Goal: Task Accomplishment & Management: Manage account settings

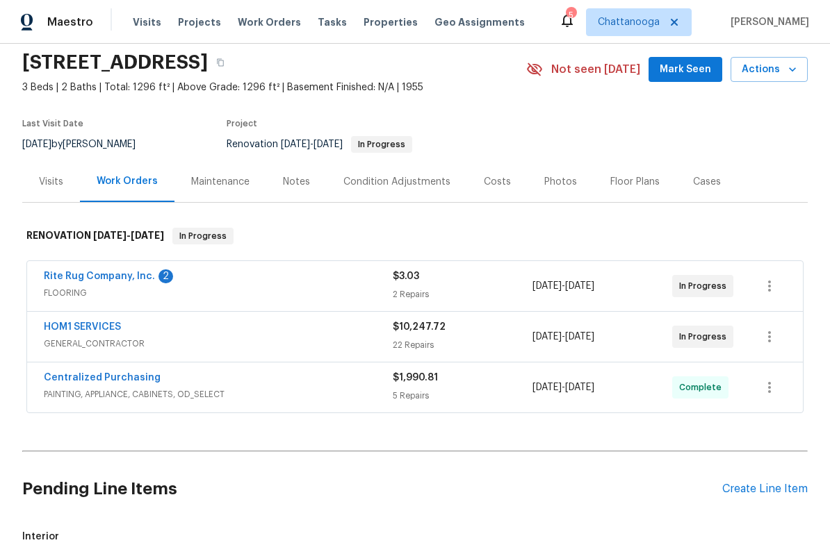
scroll to position [62, 0]
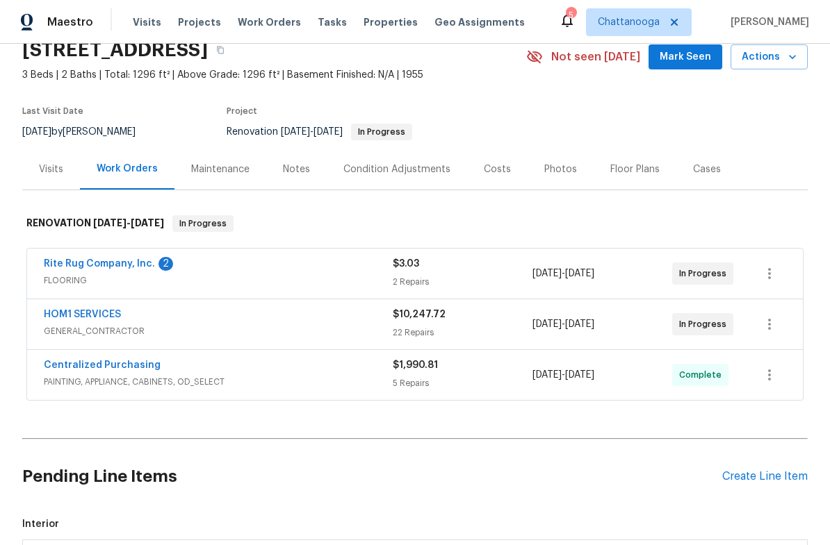
click at [103, 265] on link "Rite Rug Company, Inc." at bounding box center [99, 264] width 111 height 10
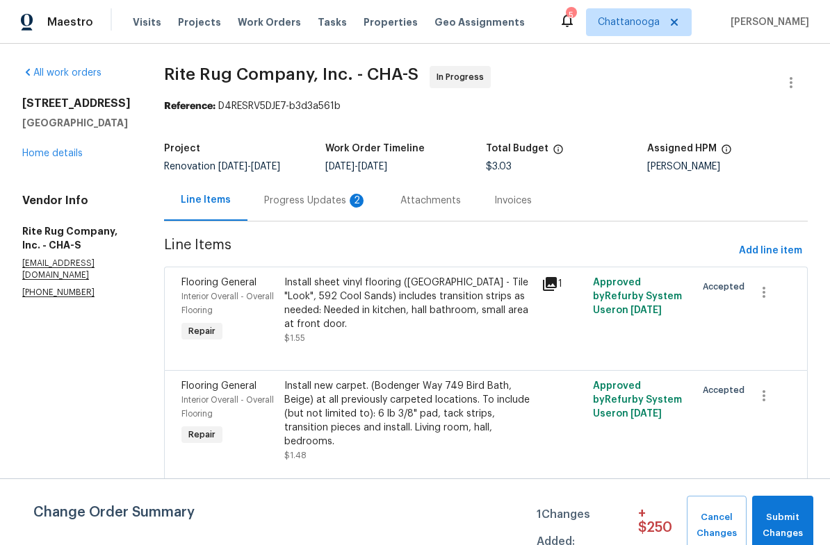
click at [352, 196] on div "Progress Updates 2" at bounding box center [315, 200] width 136 height 41
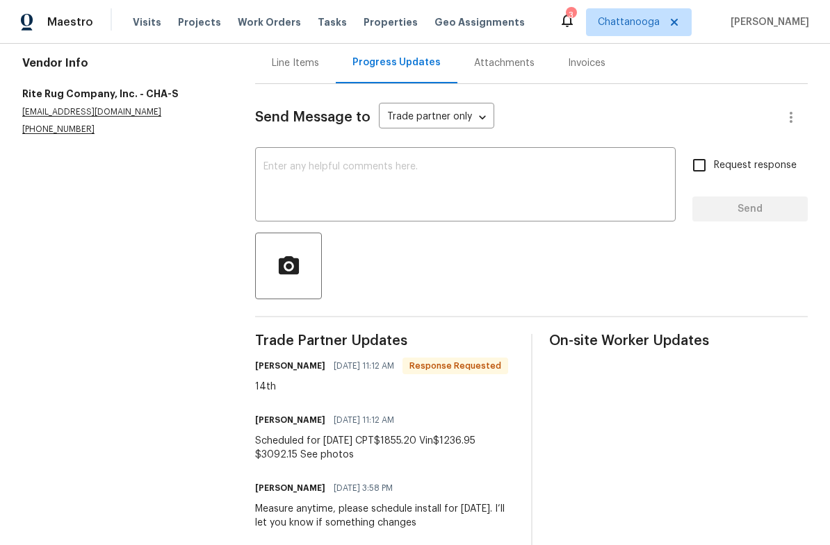
scroll to position [138, 0]
click at [276, 70] on div "Line Items" at bounding box center [295, 63] width 47 height 14
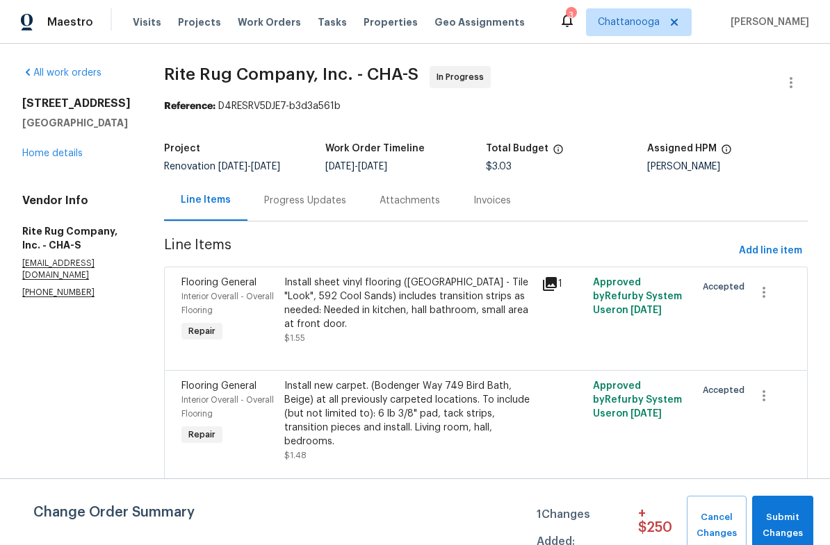
click at [482, 417] on div "Install new carpet. (Bodenger Way 749 Bird Bath, Beige) at all previously carpe…" at bounding box center [408, 413] width 249 height 69
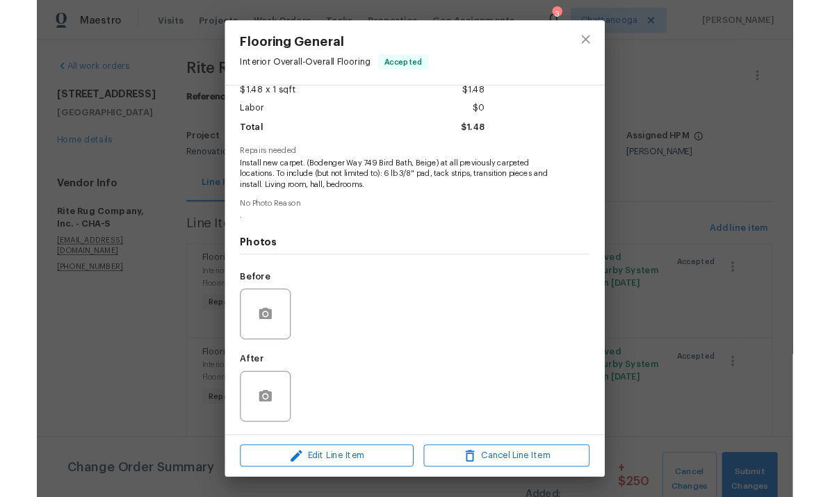
scroll to position [86, 0]
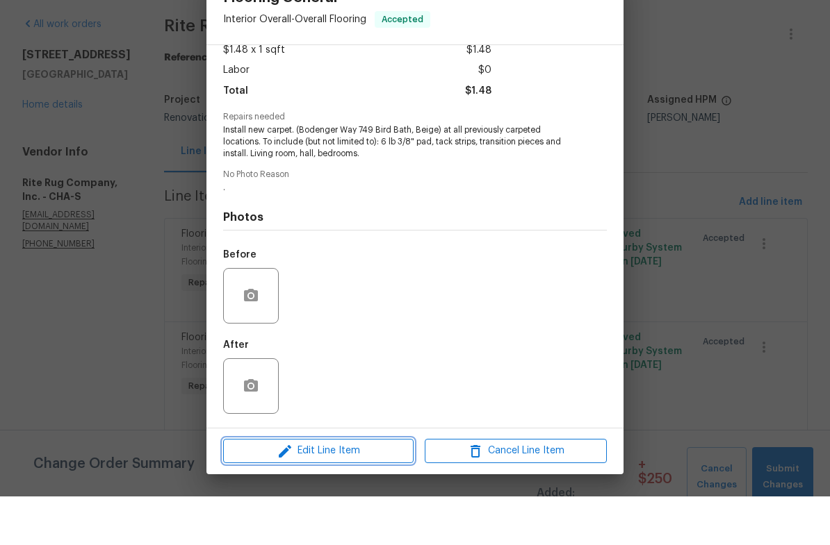
click at [274, 491] on span "Edit Line Item" at bounding box center [318, 499] width 182 height 17
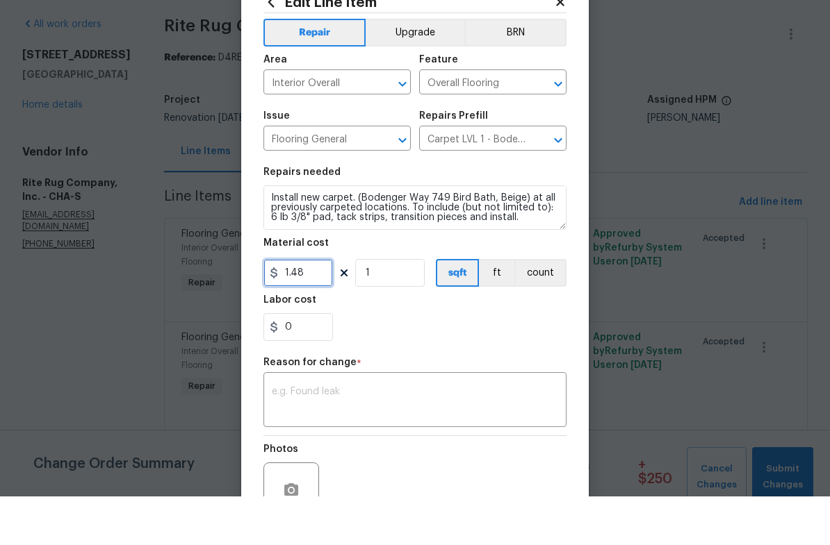
click at [299, 308] on input "1.48" at bounding box center [297, 322] width 69 height 28
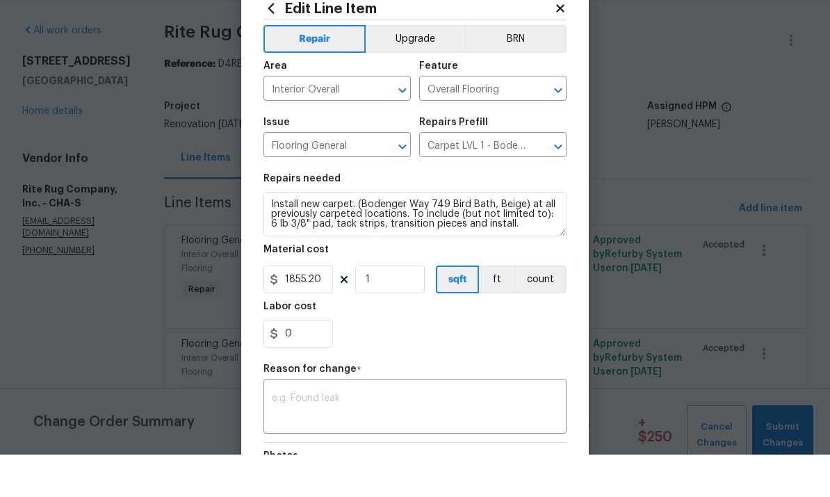
click at [472, 362] on div "0" at bounding box center [414, 376] width 303 height 28
type input "1855.2"
click at [461, 436] on textarea at bounding box center [415, 450] width 286 height 29
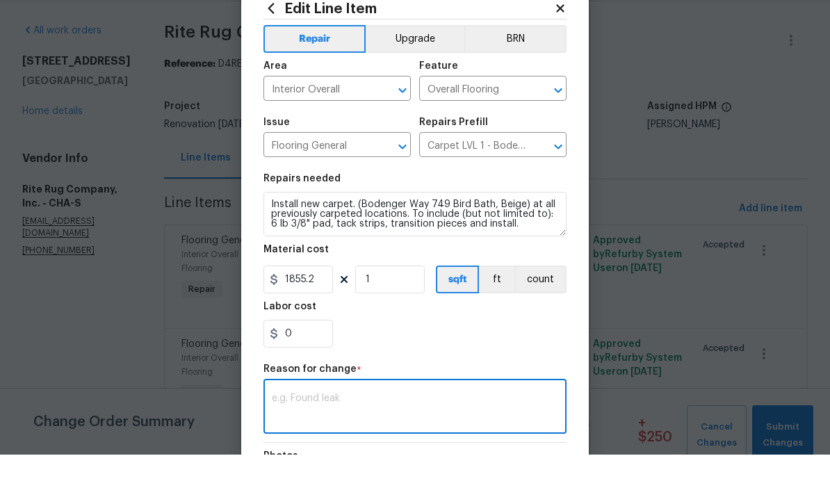
scroll to position [42, 0]
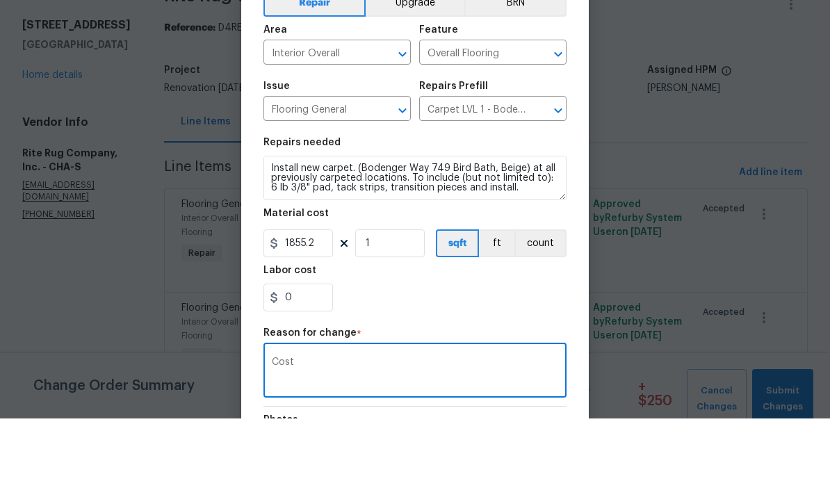
type textarea "Cost"
click at [495, 344] on div "Labor cost" at bounding box center [414, 353] width 303 height 18
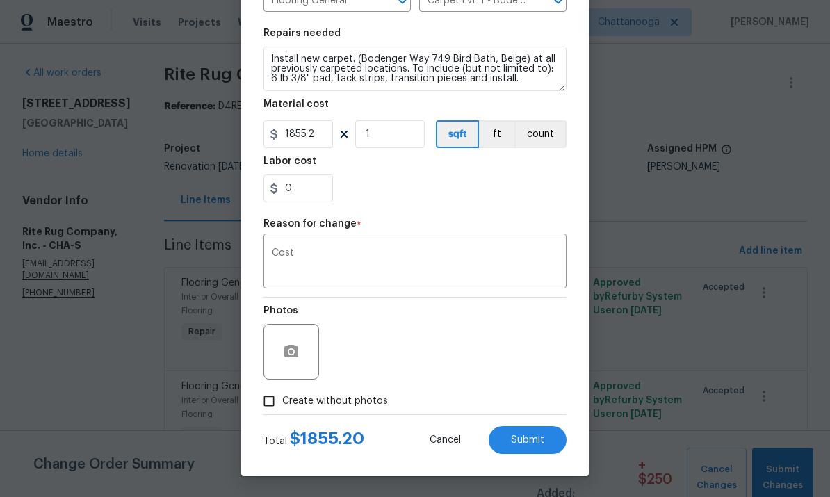
scroll to position [190, 0]
click at [528, 441] on span "Submit" at bounding box center [527, 440] width 33 height 10
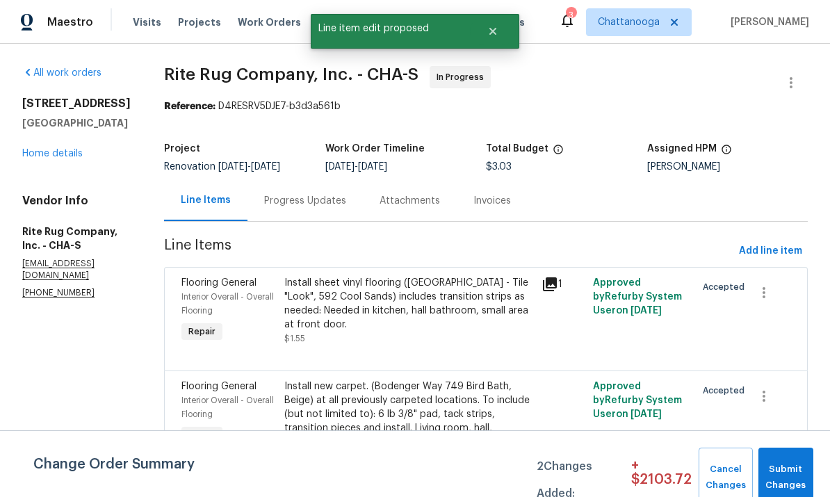
scroll to position [0, 0]
click at [440, 194] on div "Attachments" at bounding box center [409, 201] width 60 height 14
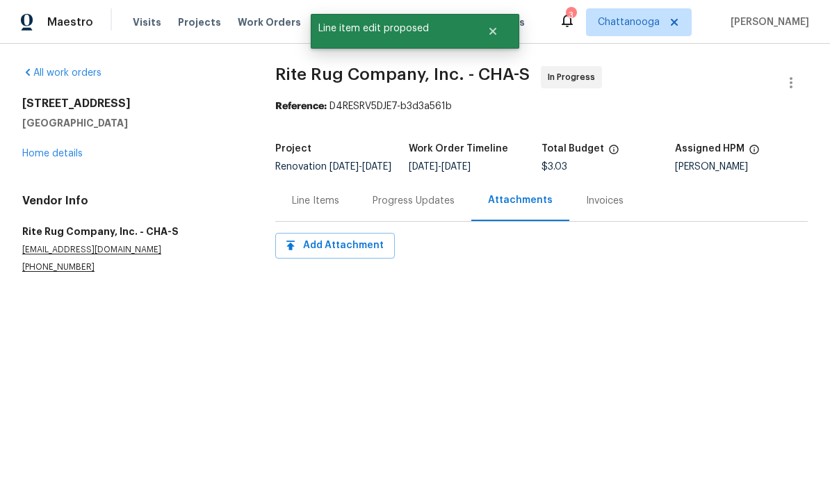
click at [411, 208] on div "Progress Updates" at bounding box center [413, 201] width 82 height 14
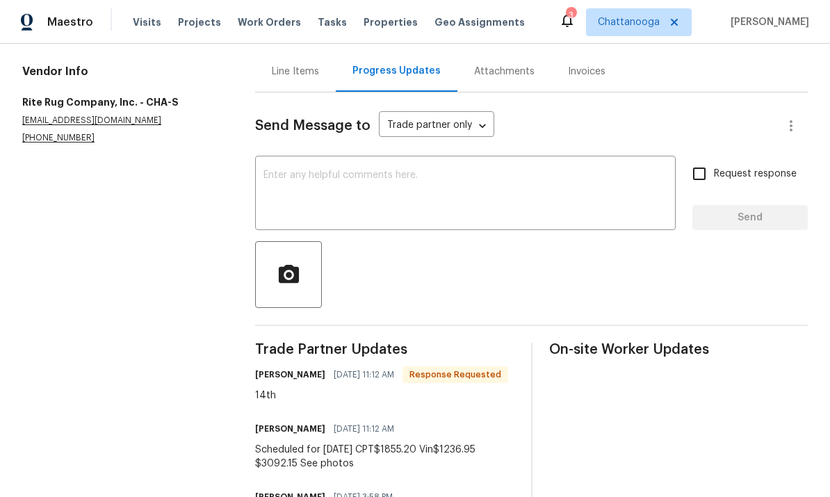
scroll to position [121, 0]
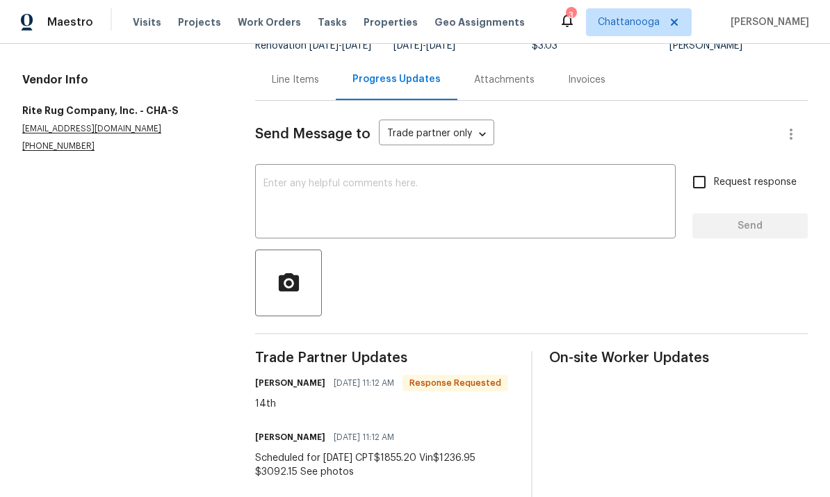
click at [265, 91] on div "Line Items" at bounding box center [295, 79] width 81 height 41
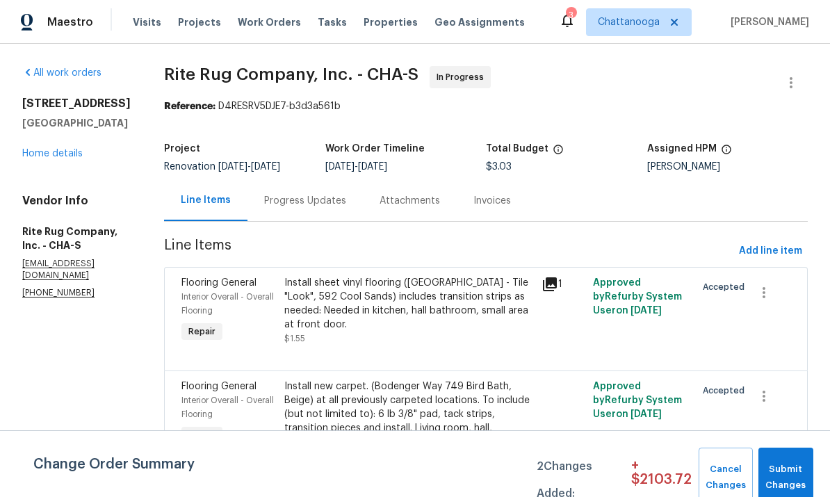
click at [425, 312] on div "Install sheet vinyl flooring (Sugar Valley - Tile "Look", 592 Cool Sands) inclu…" at bounding box center [408, 304] width 249 height 56
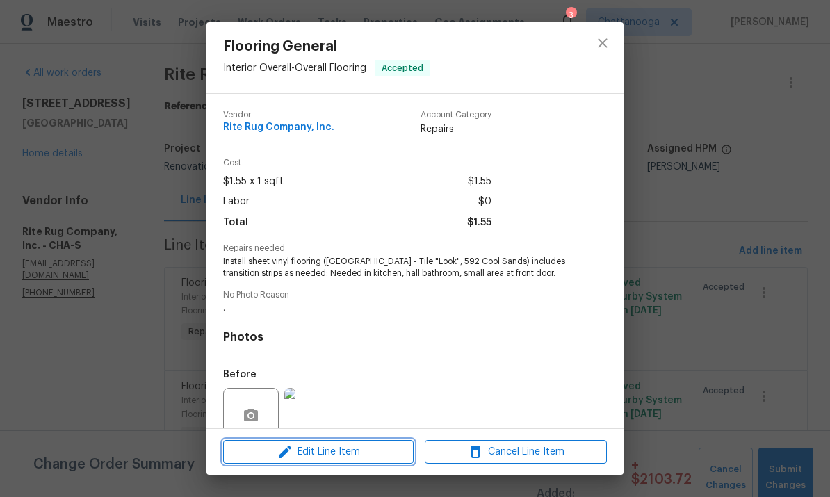
click at [370, 456] on span "Edit Line Item" at bounding box center [318, 451] width 182 height 17
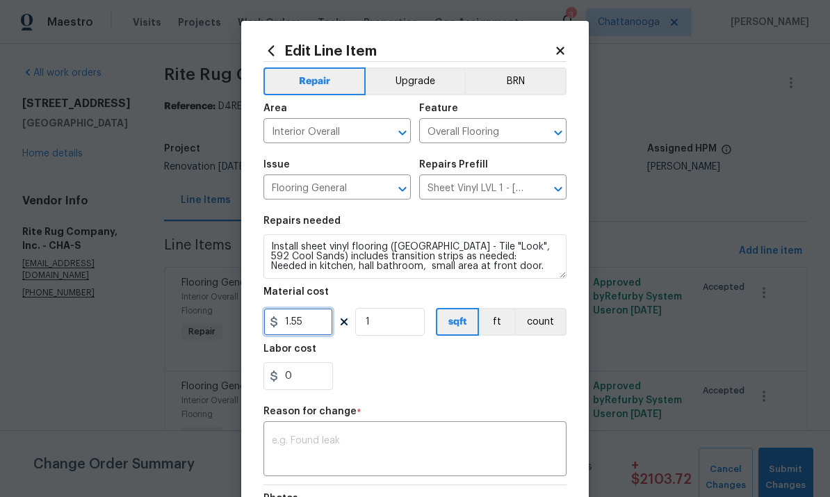
click at [323, 332] on input "1.55" at bounding box center [297, 322] width 69 height 28
type input "1236.95"
click at [522, 361] on div "Labor cost" at bounding box center [414, 353] width 303 height 18
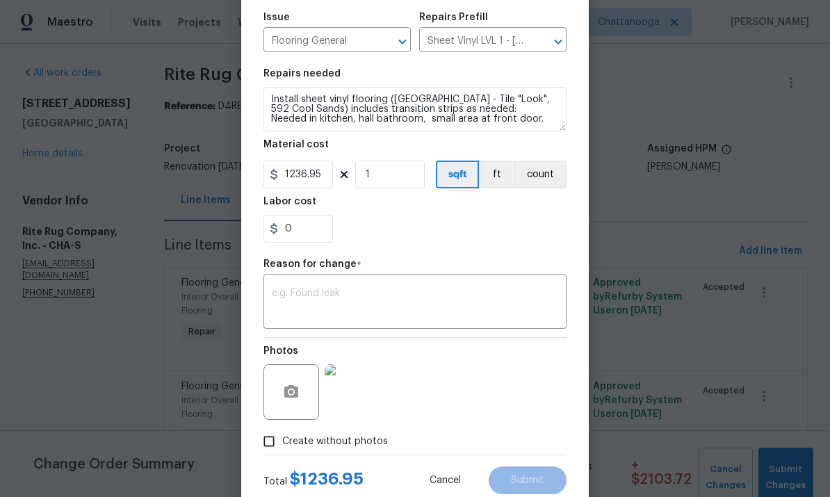
scroll to position [156, 0]
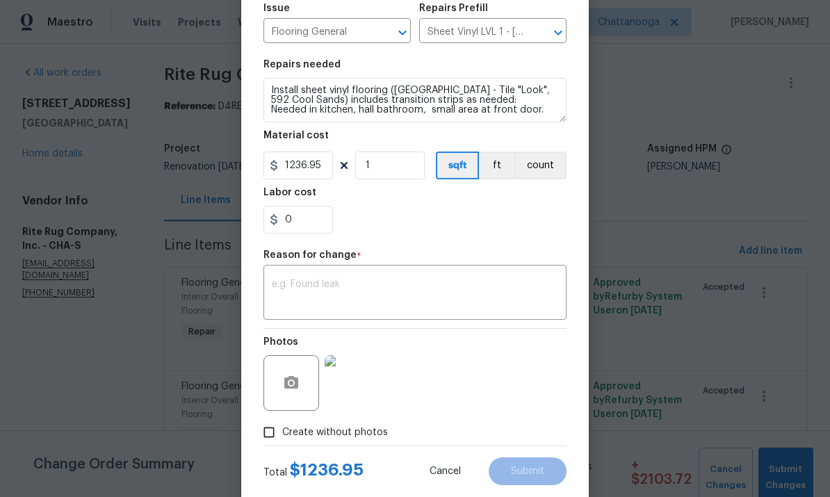
click at [415, 300] on textarea at bounding box center [415, 293] width 286 height 29
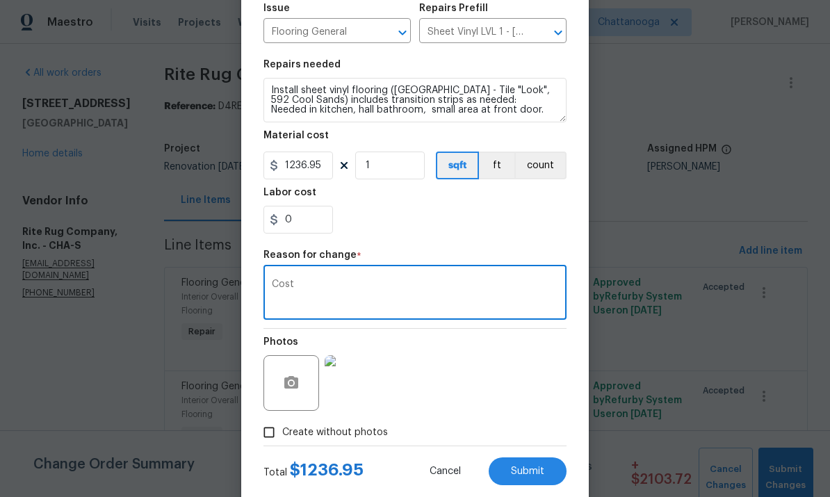
type textarea "Cost"
click at [542, 227] on div "0" at bounding box center [414, 220] width 303 height 28
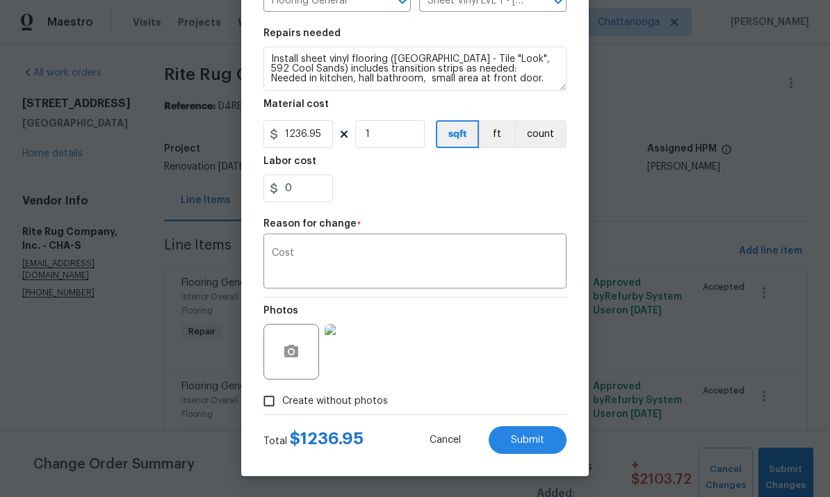
scroll to position [190, 0]
click at [541, 444] on span "Submit" at bounding box center [527, 440] width 33 height 10
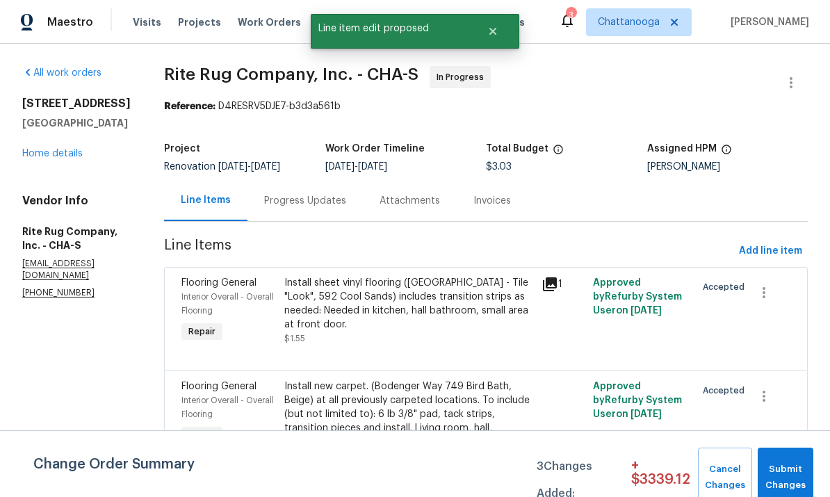
scroll to position [0, 0]
click at [787, 469] on span "Submit Changes" at bounding box center [785, 477] width 42 height 32
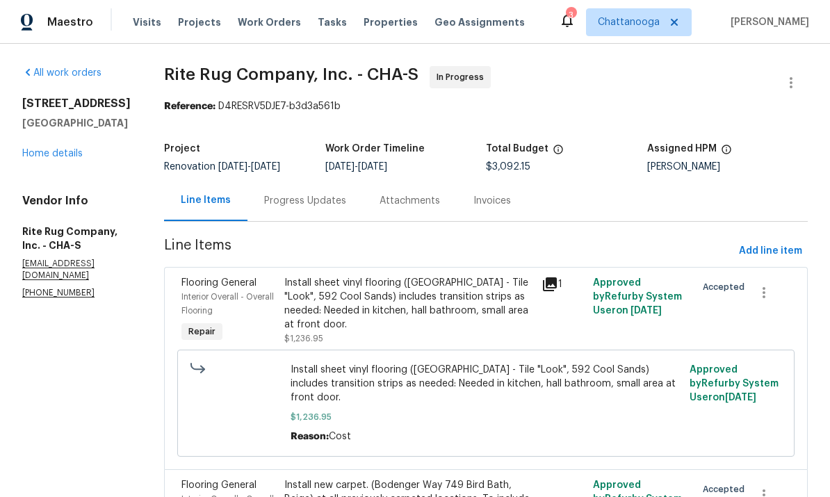
click at [57, 152] on link "Home details" at bounding box center [52, 154] width 60 height 10
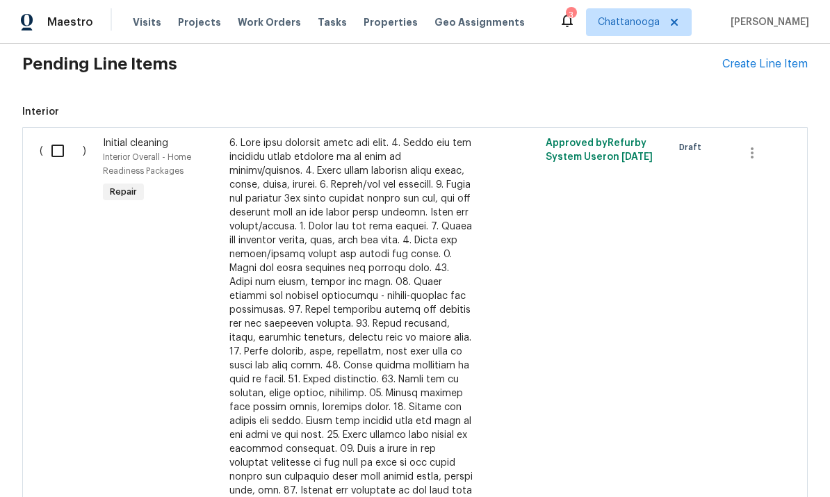
scroll to position [468, 0]
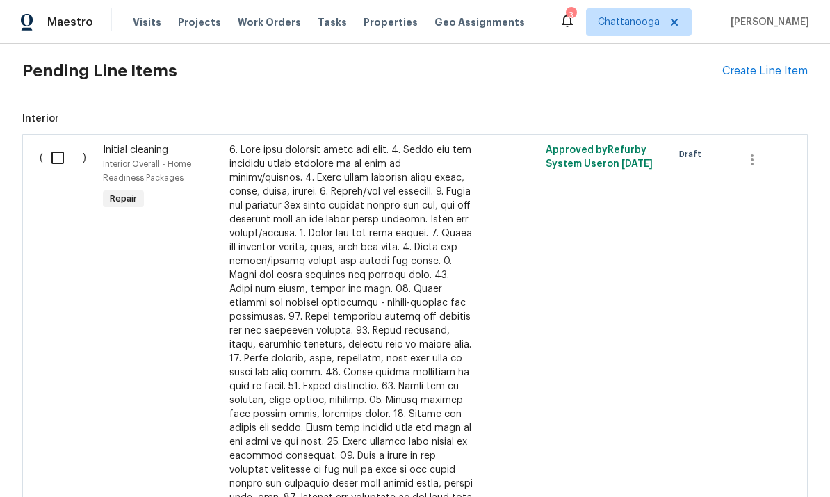
click at [57, 152] on input "checkbox" at bounding box center [63, 157] width 40 height 29
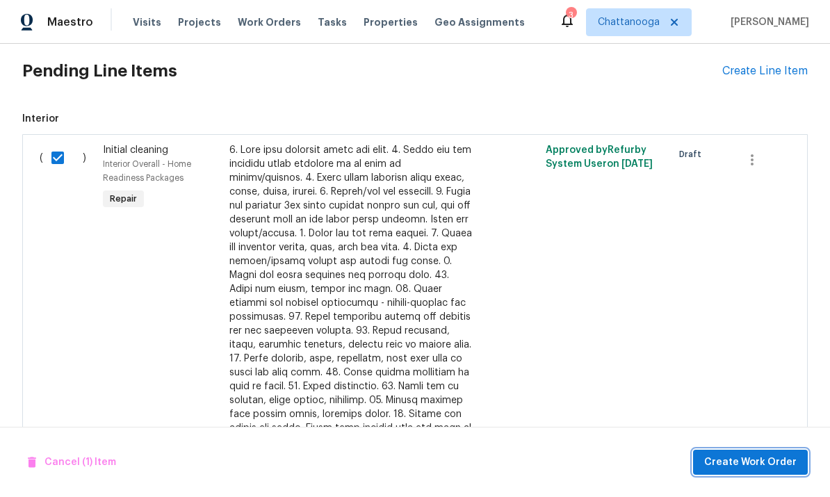
click at [784, 461] on span "Create Work Order" at bounding box center [750, 462] width 92 height 17
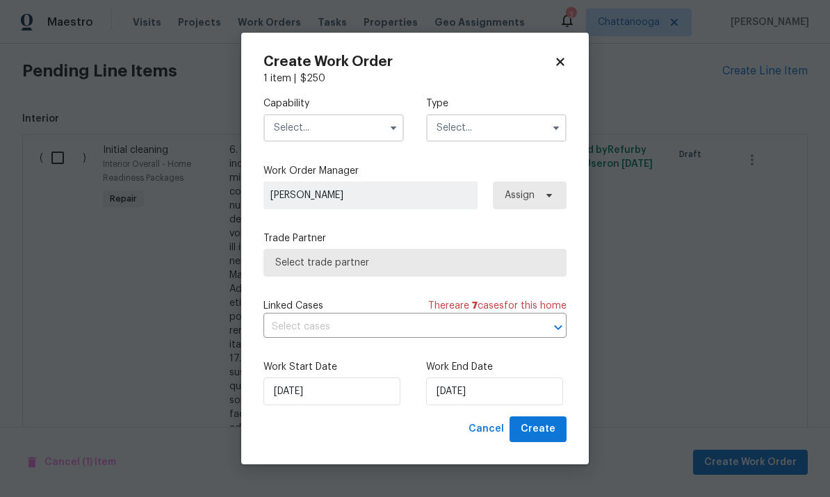
checkbox input "false"
click at [306, 108] on label "Capability" at bounding box center [333, 104] width 140 height 14
click at [291, 129] on input "text" at bounding box center [333, 128] width 140 height 28
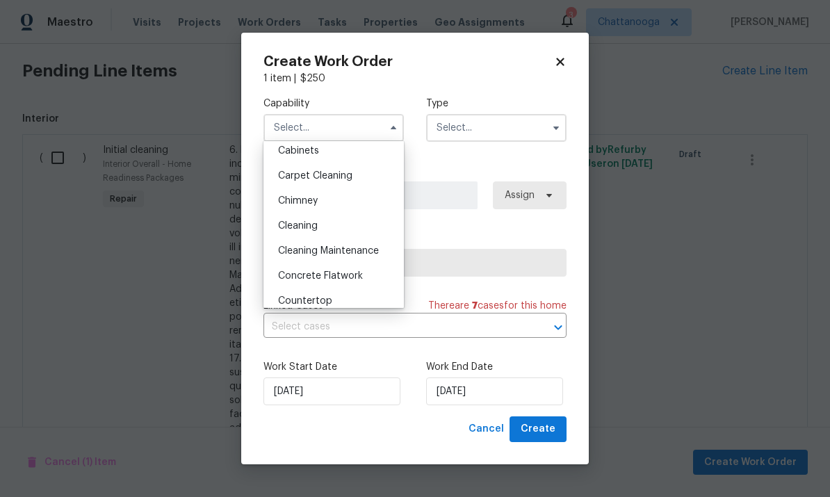
scroll to position [120, 0]
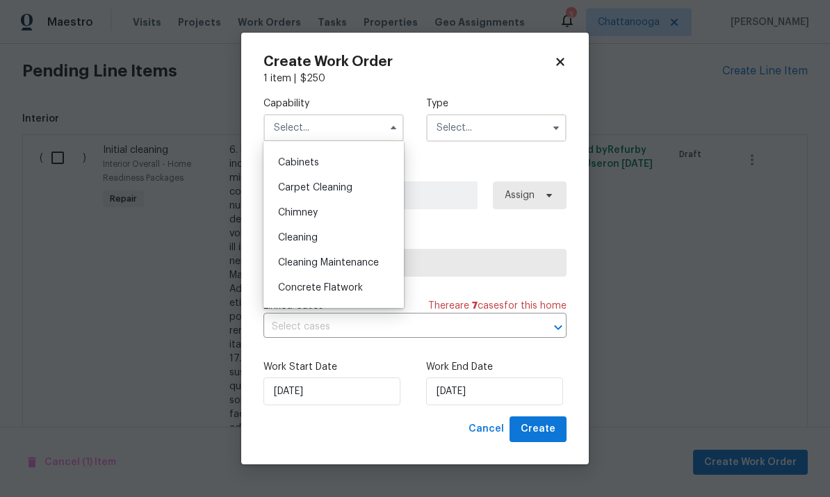
click at [295, 241] on span "Cleaning" at bounding box center [298, 238] width 40 height 10
type input "Cleaning"
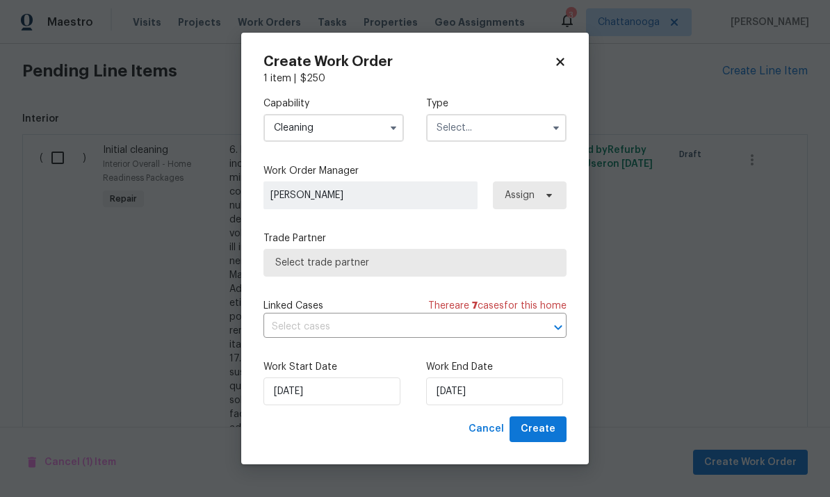
click at [431, 126] on input "text" at bounding box center [496, 128] width 140 height 28
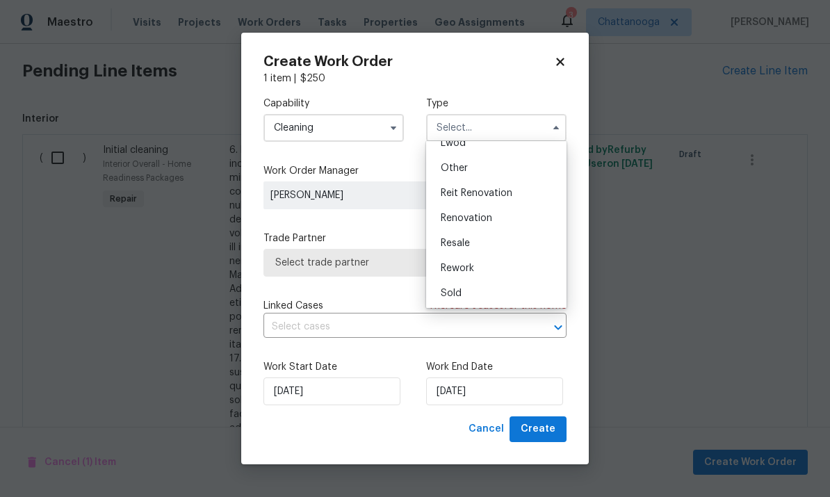
scroll to position [161, 0]
click at [450, 222] on span "Renovation" at bounding box center [466, 221] width 51 height 10
type input "Renovation"
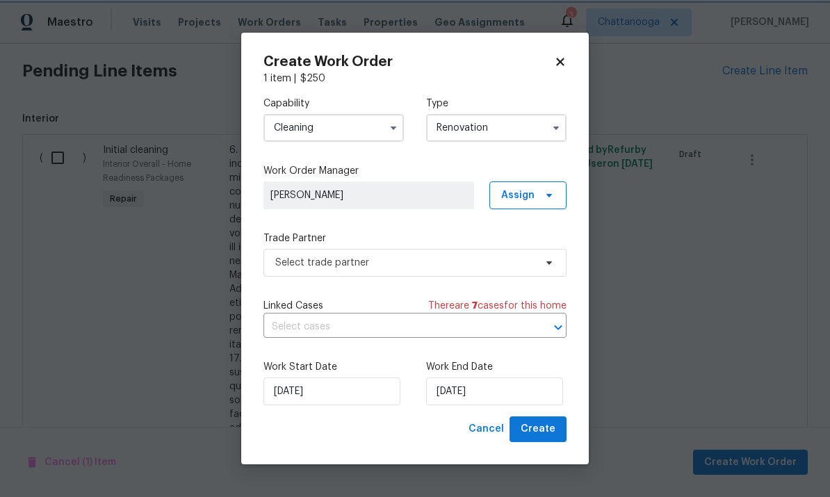
scroll to position [0, 0]
click at [470, 403] on input "[DATE]" at bounding box center [494, 391] width 137 height 28
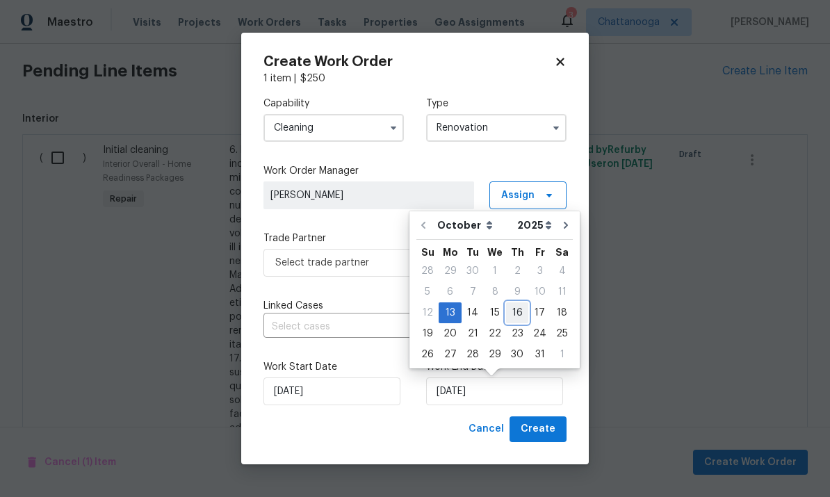
click at [513, 311] on div "16" at bounding box center [517, 312] width 22 height 19
type input "10/16/2025"
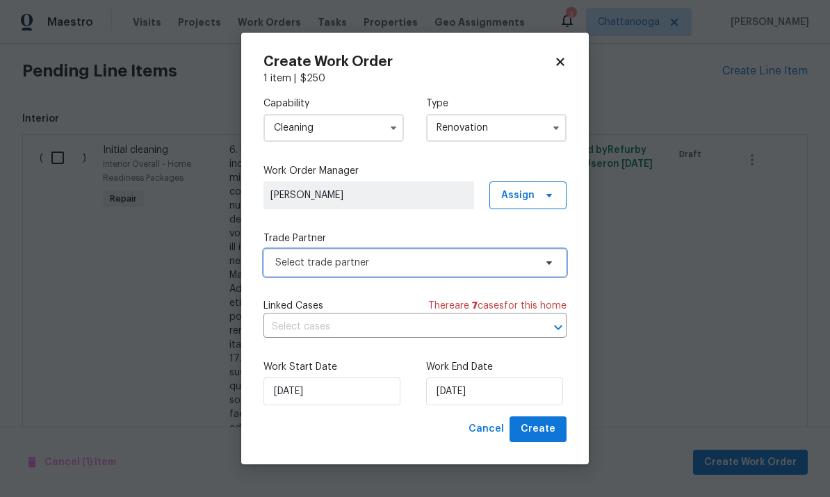
click at [498, 254] on span "Select trade partner" at bounding box center [414, 263] width 303 height 28
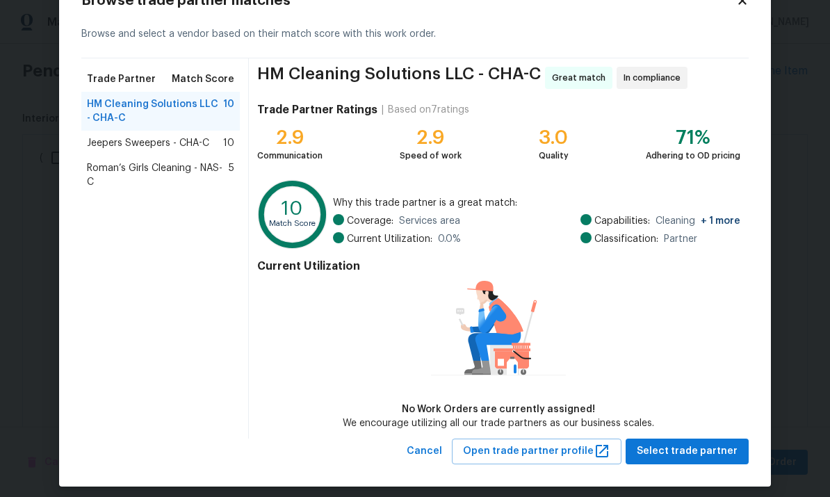
scroll to position [51, 0]
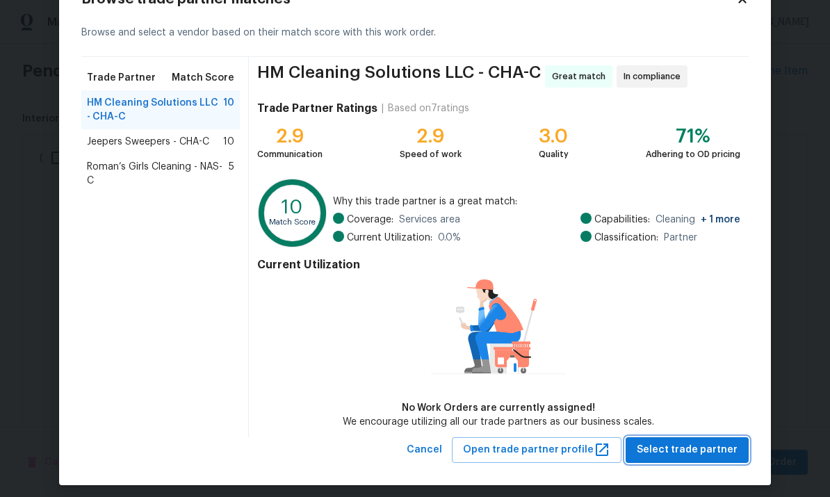
click at [707, 443] on span "Select trade partner" at bounding box center [686, 449] width 101 height 17
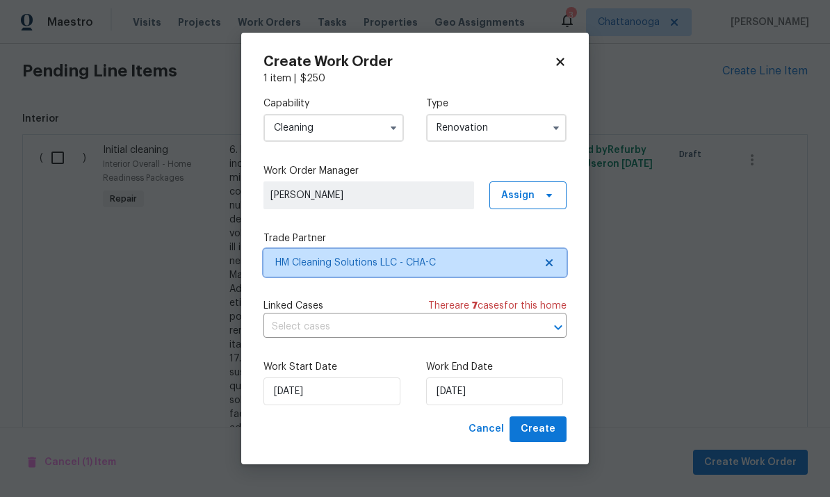
scroll to position [0, 0]
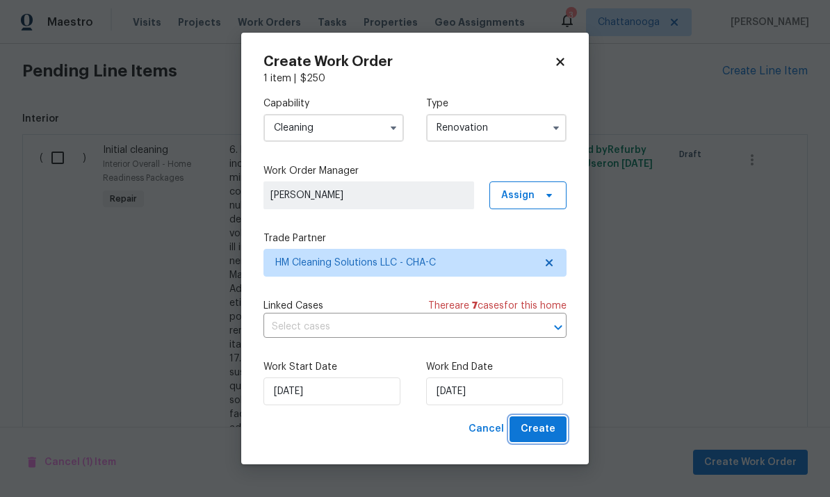
click at [543, 429] on span "Create" at bounding box center [537, 428] width 35 height 17
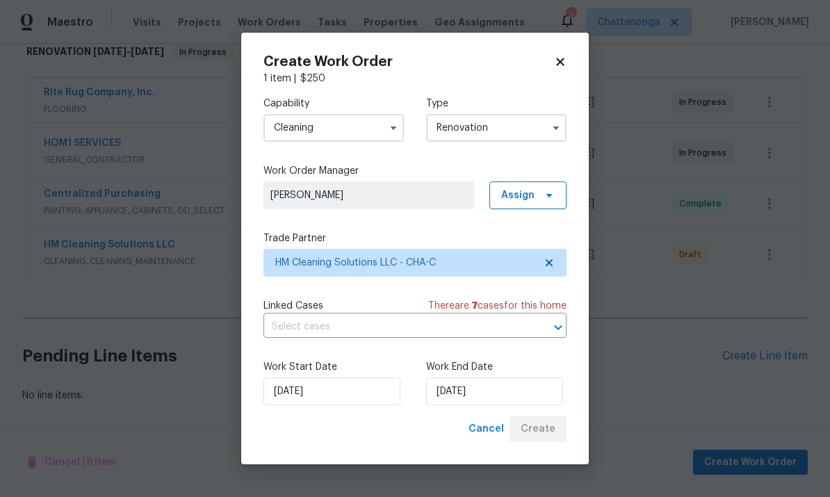
scroll to position [181, 0]
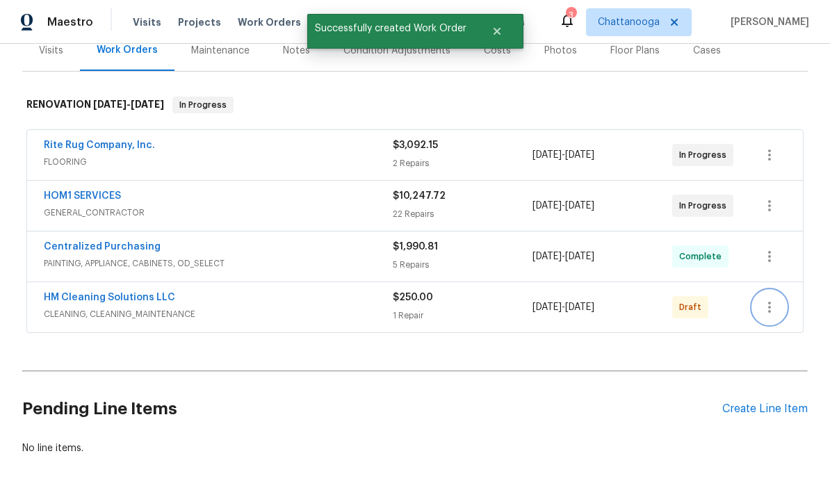
click at [773, 308] on icon "button" at bounding box center [769, 307] width 17 height 17
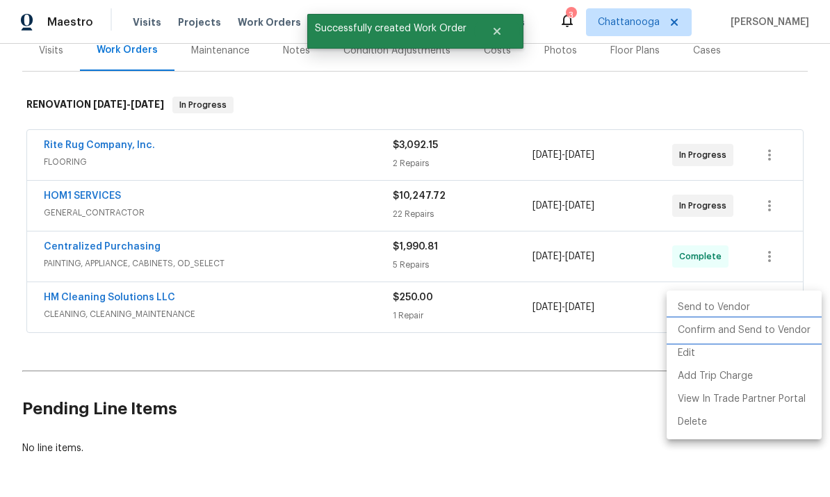
click at [761, 330] on li "Confirm and Send to Vendor" at bounding box center [743, 330] width 155 height 23
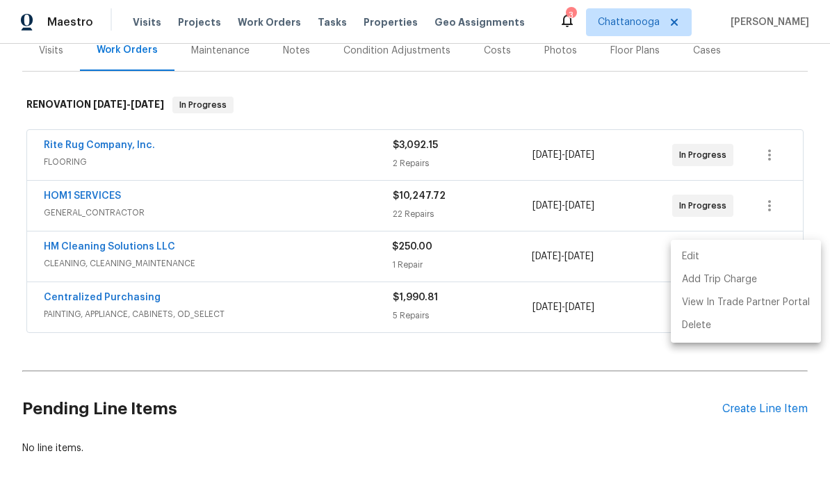
click at [108, 297] on div at bounding box center [415, 248] width 830 height 497
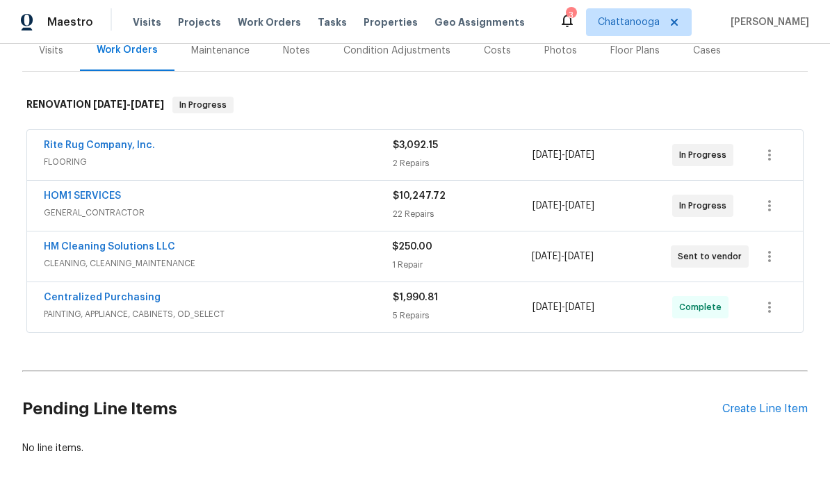
click at [94, 249] on link "HM Cleaning Solutions LLC" at bounding box center [109, 247] width 131 height 10
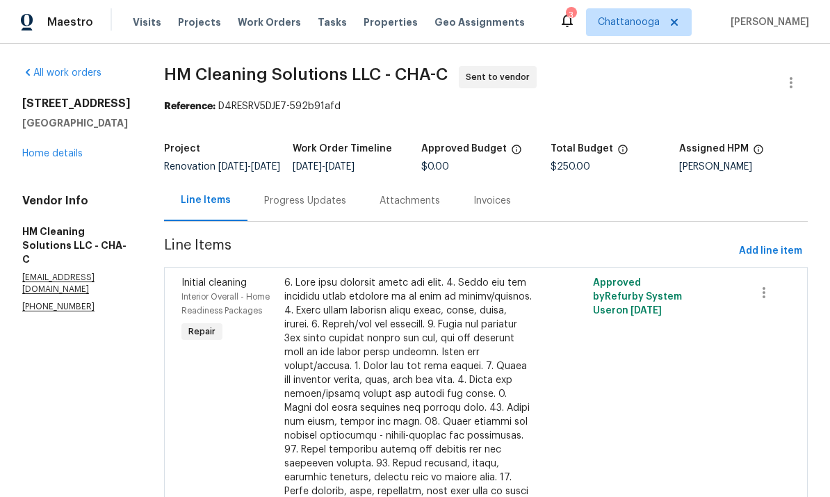
click at [325, 206] on div "Progress Updates" at bounding box center [305, 201] width 82 height 14
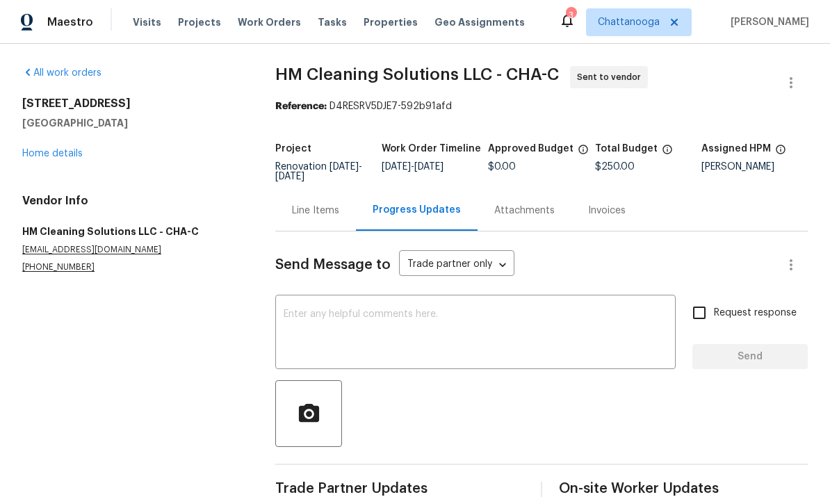
click at [313, 334] on textarea at bounding box center [475, 333] width 384 height 49
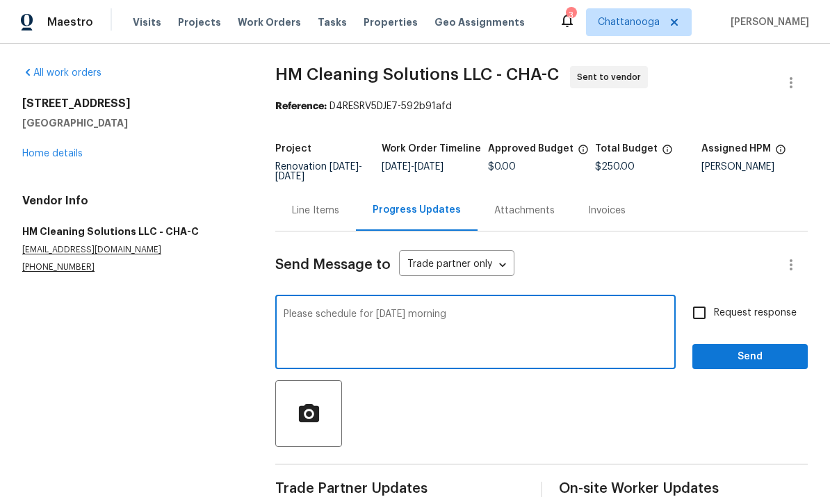
type textarea "Please schedule for Thursday morning"
click at [708, 304] on input "Request response" at bounding box center [698, 312] width 29 height 29
checkbox input "true"
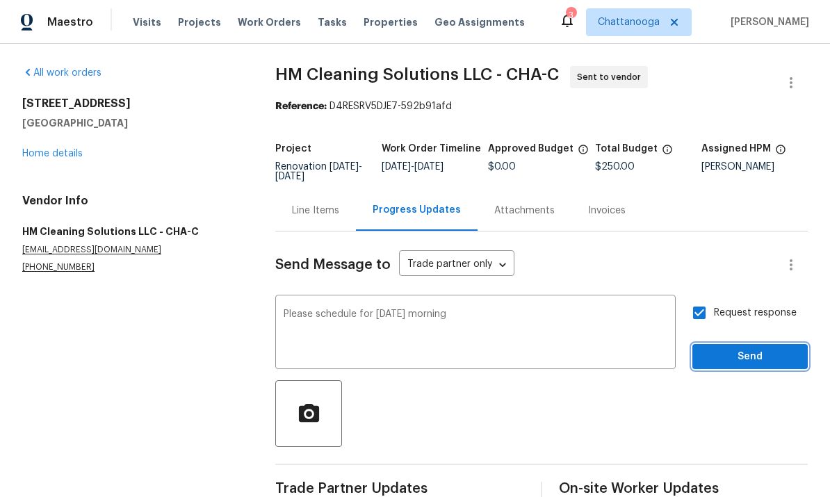
click at [758, 357] on span "Send" at bounding box center [749, 356] width 93 height 17
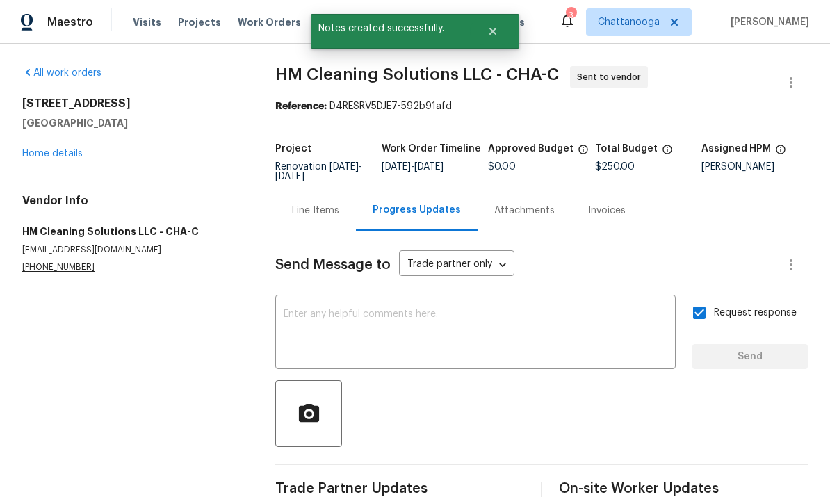
click at [40, 154] on link "Home details" at bounding box center [52, 154] width 60 height 10
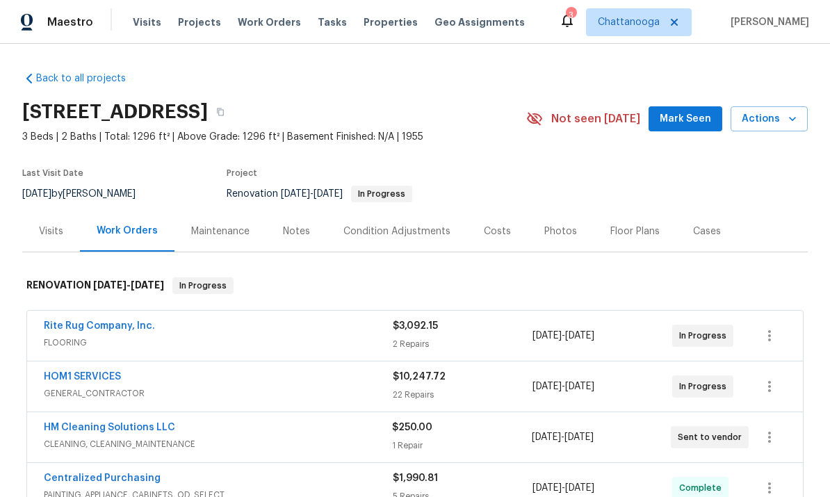
click at [363, 25] on span "Properties" at bounding box center [390, 22] width 54 height 14
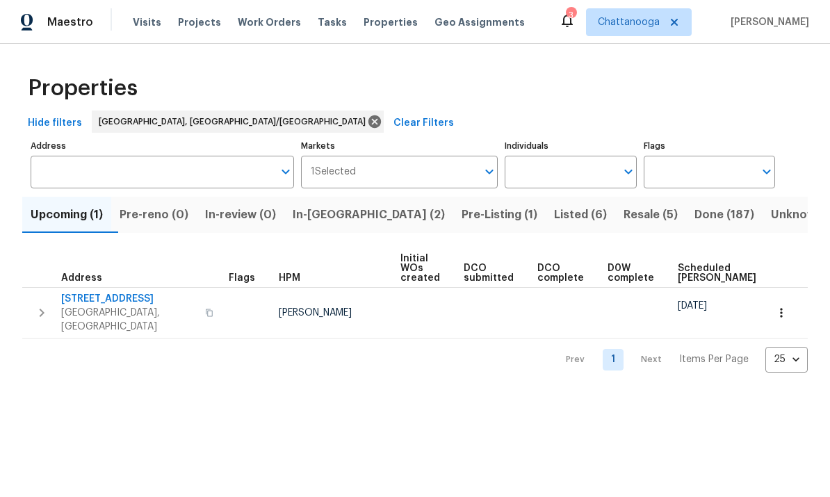
click at [332, 219] on span "In-[GEOGRAPHIC_DATA] (2)" at bounding box center [369, 214] width 152 height 19
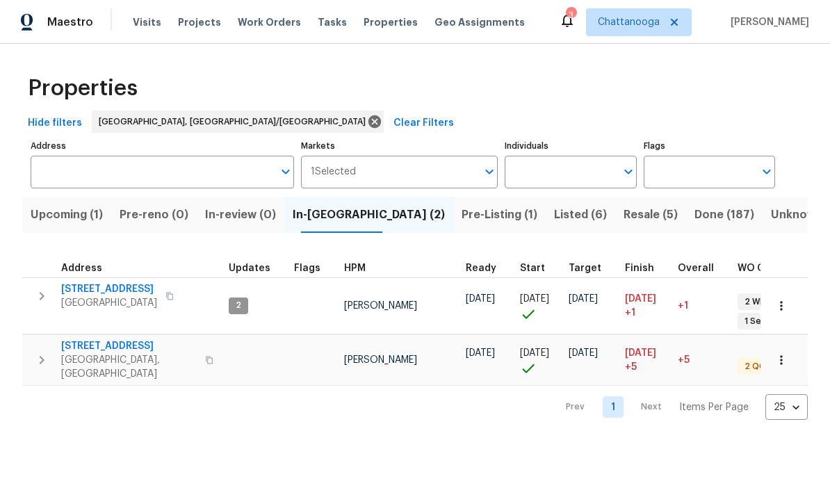
click at [88, 339] on span "[STREET_ADDRESS]" at bounding box center [128, 346] width 135 height 14
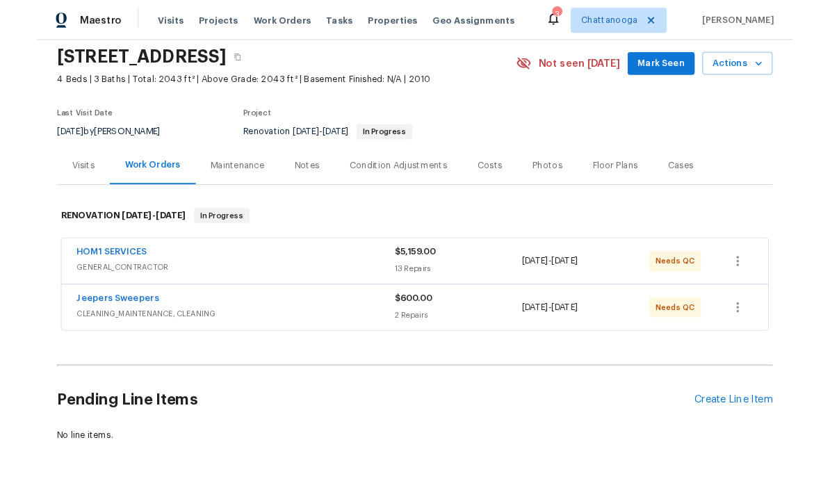
scroll to position [49, 0]
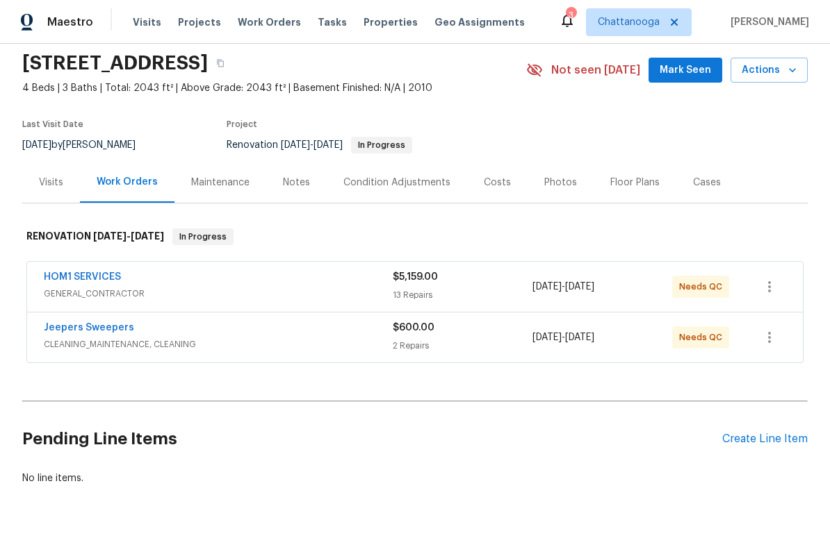
click at [779, 441] on div "Create Line Item" at bounding box center [764, 439] width 85 height 13
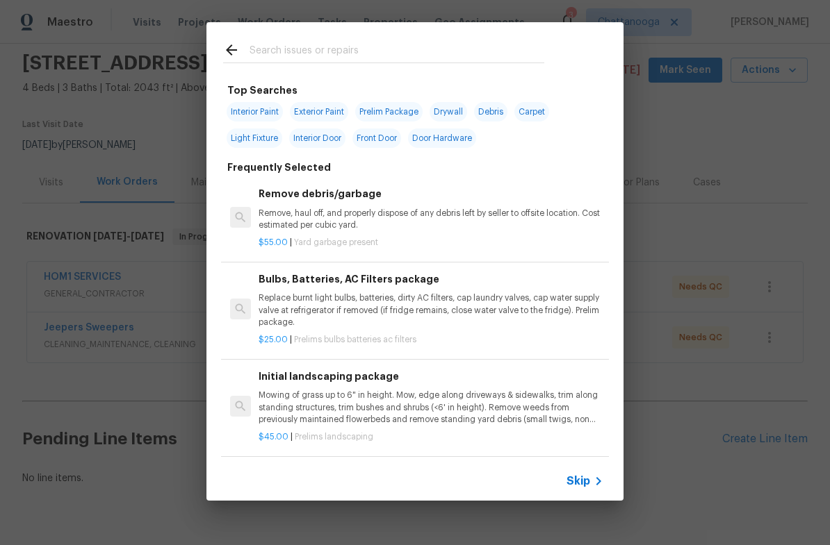
click at [281, 56] on input "text" at bounding box center [396, 52] width 295 height 21
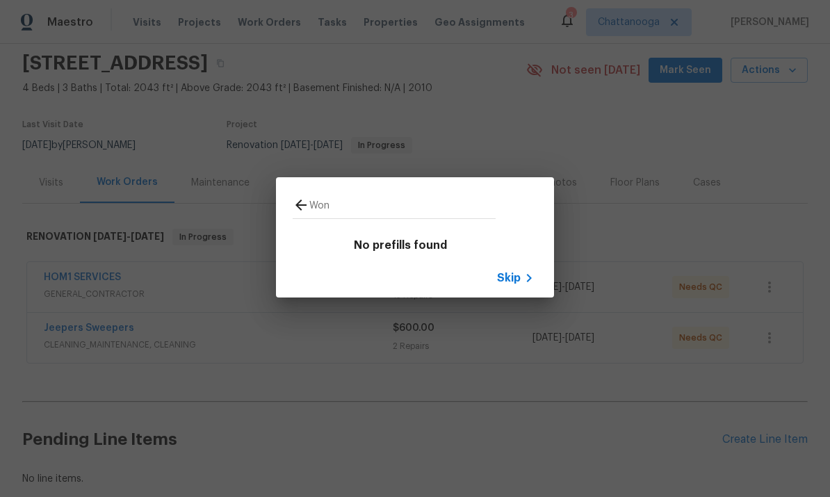
type input "Won"
click at [285, 202] on div "Won" at bounding box center [394, 204] width 236 height 55
click at [301, 202] on icon at bounding box center [301, 205] width 17 height 17
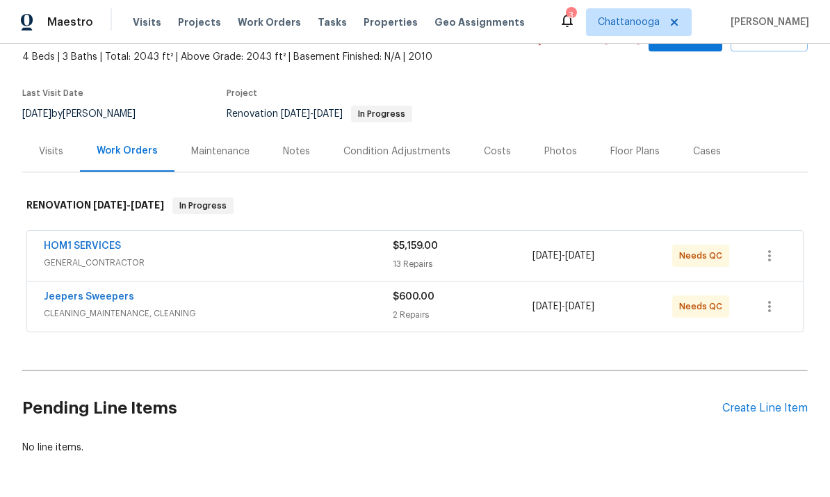
scroll to position [79, 0]
click at [777, 407] on div "Create Line Item" at bounding box center [764, 408] width 85 height 13
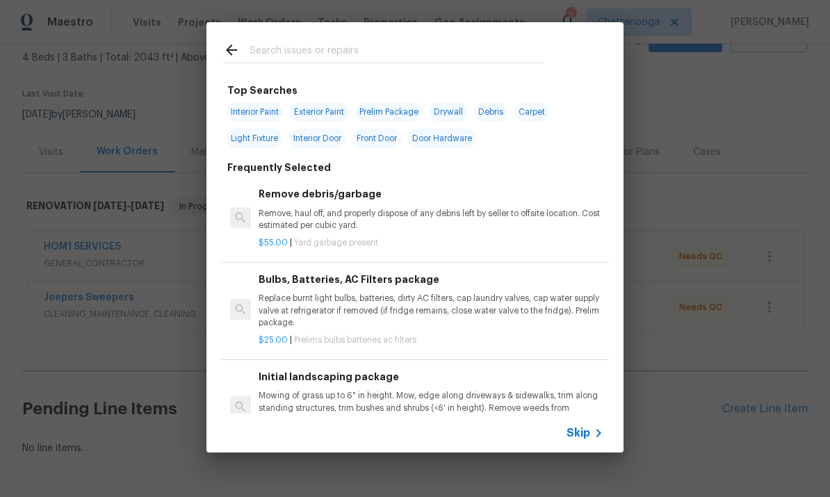
click at [266, 54] on input "text" at bounding box center [396, 52] width 295 height 21
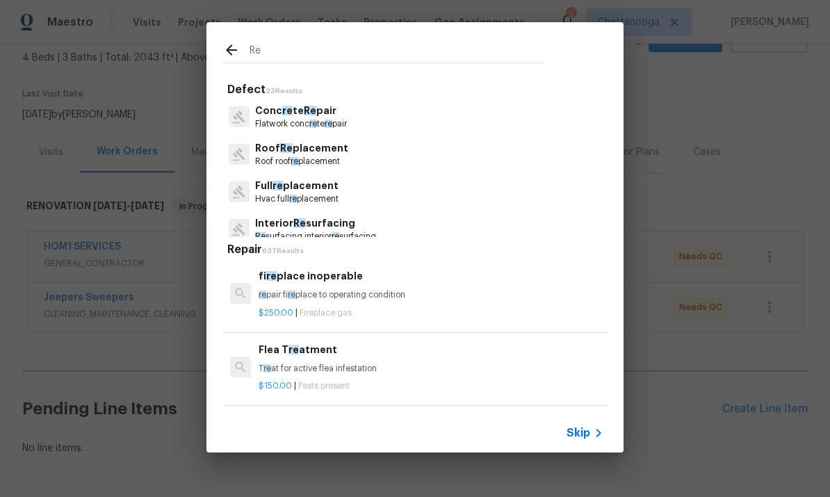
type input "R"
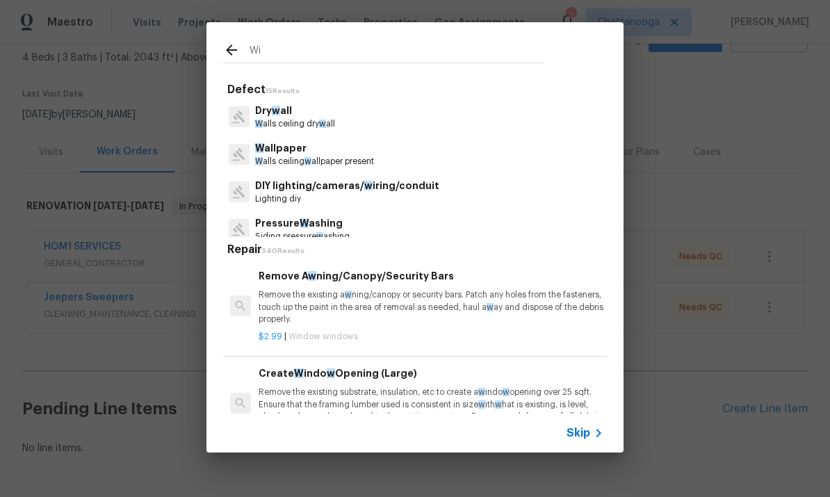
type input "W"
type input "Window"
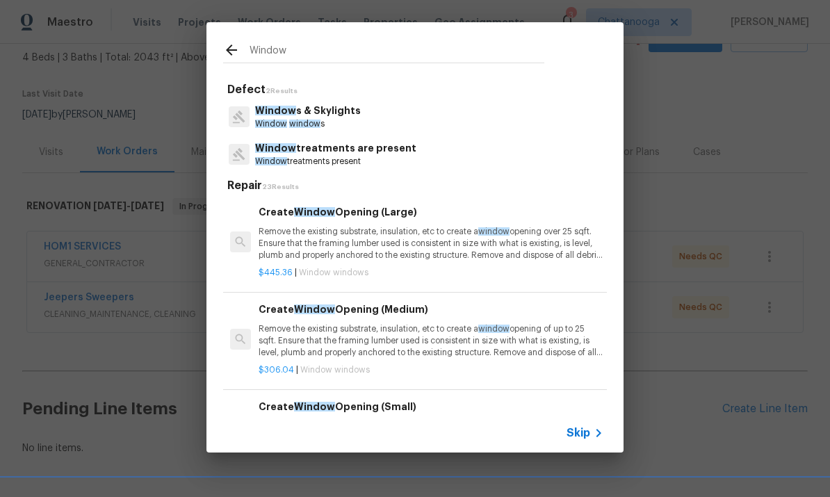
click at [322, 114] on p "Window s & Skylights" at bounding box center [308, 111] width 106 height 15
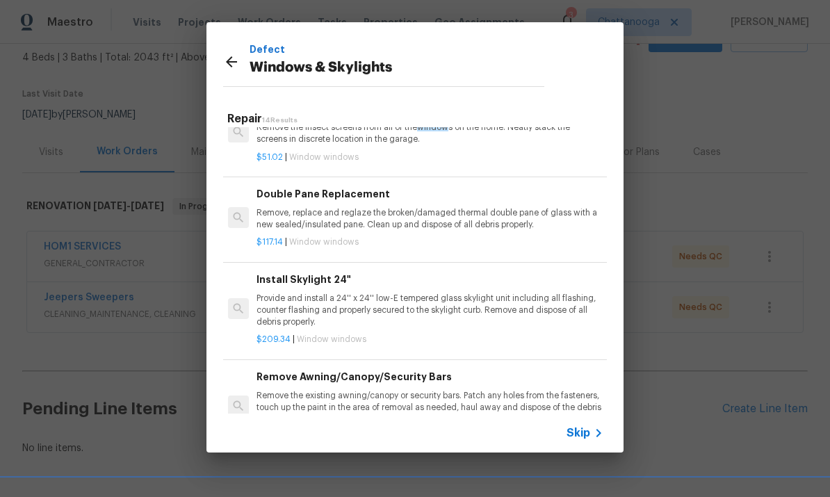
scroll to position [428, 2]
click at [297, 209] on p "Remove, replace and reglaze the broken/damaged thermal double pane of glass wit…" at bounding box center [428, 218] width 345 height 24
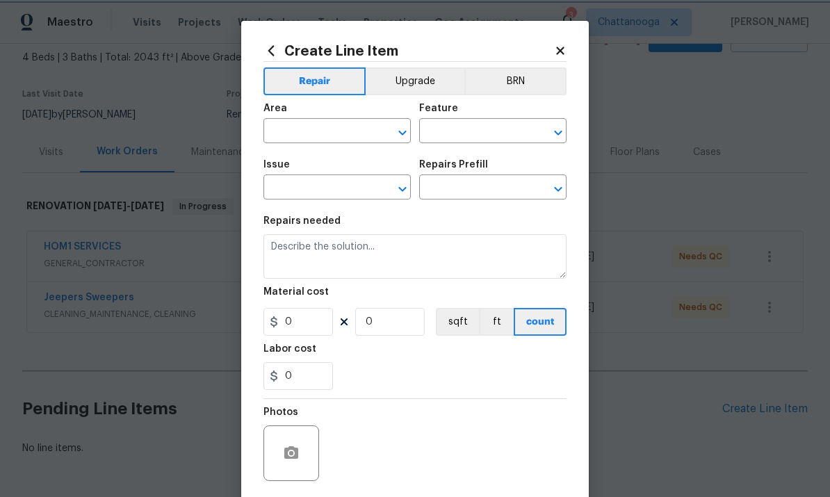
type input "Windows & Skylights"
type input "Double Pane Replacement $117.14"
type textarea "Remove, replace and reglaze the broken/damaged thermal double pane of glass wit…"
type input "117.14"
type input "1"
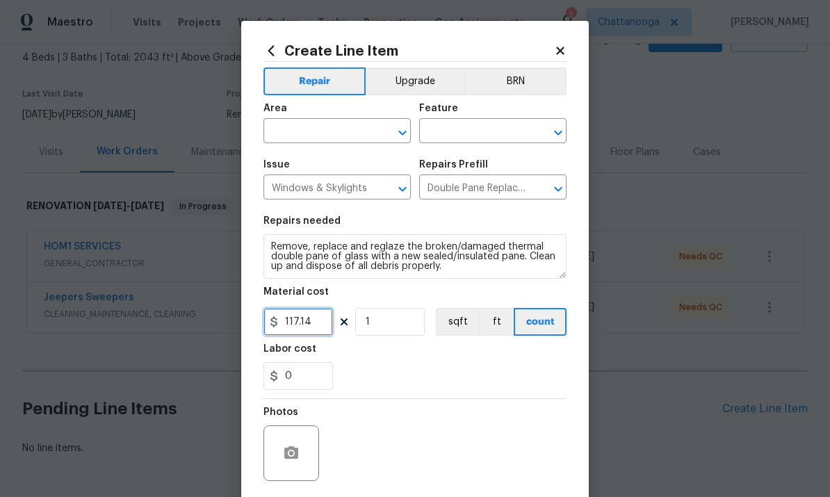
click at [315, 325] on input "117.14" at bounding box center [297, 322] width 69 height 28
type input "275"
click at [286, 129] on input "text" at bounding box center [317, 133] width 108 height 22
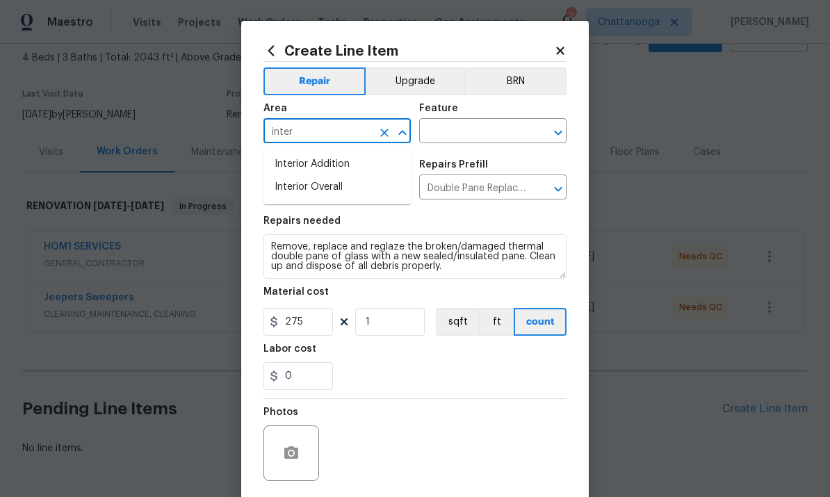
click at [316, 183] on li "Interior Overall" at bounding box center [336, 187] width 147 height 23
type input "Interior Overall"
click at [443, 141] on input "text" at bounding box center [473, 133] width 108 height 22
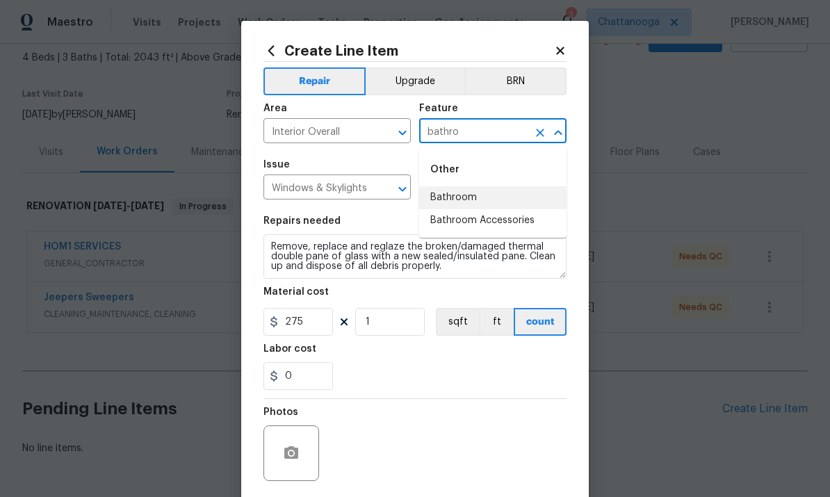
click at [439, 199] on li "Bathroom" at bounding box center [492, 197] width 147 height 23
type input "Bathroom"
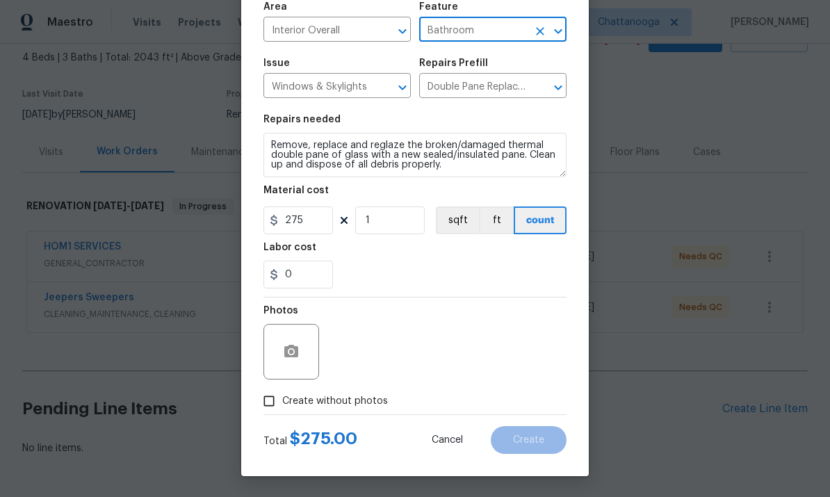
scroll to position [104, 0]
click at [278, 352] on button "button" at bounding box center [290, 351] width 33 height 33
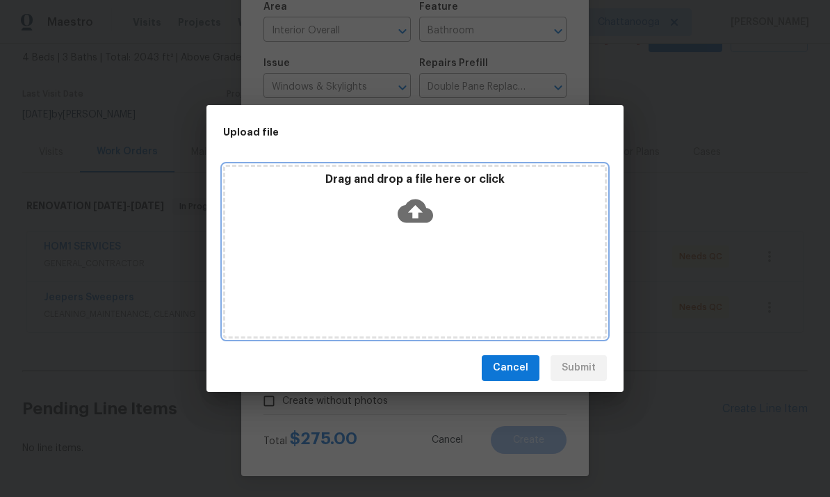
click at [405, 204] on icon at bounding box center [414, 210] width 35 height 35
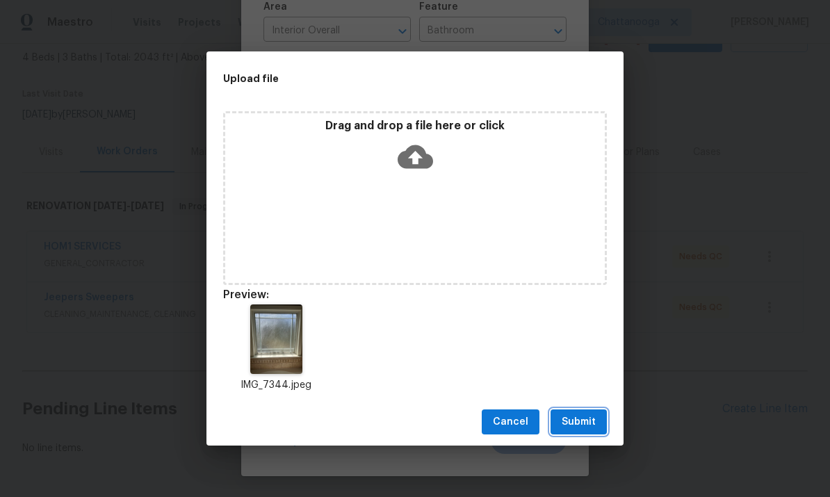
click at [586, 422] on span "Submit" at bounding box center [578, 421] width 34 height 17
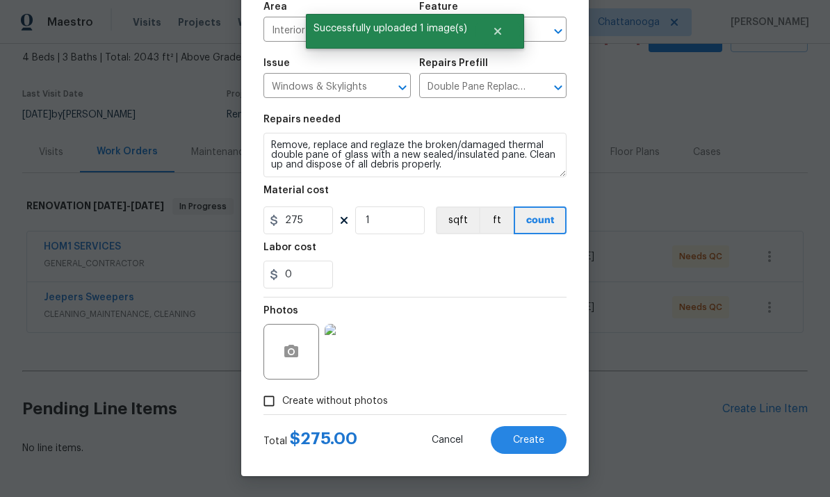
click at [542, 443] on span "Create" at bounding box center [528, 440] width 31 height 10
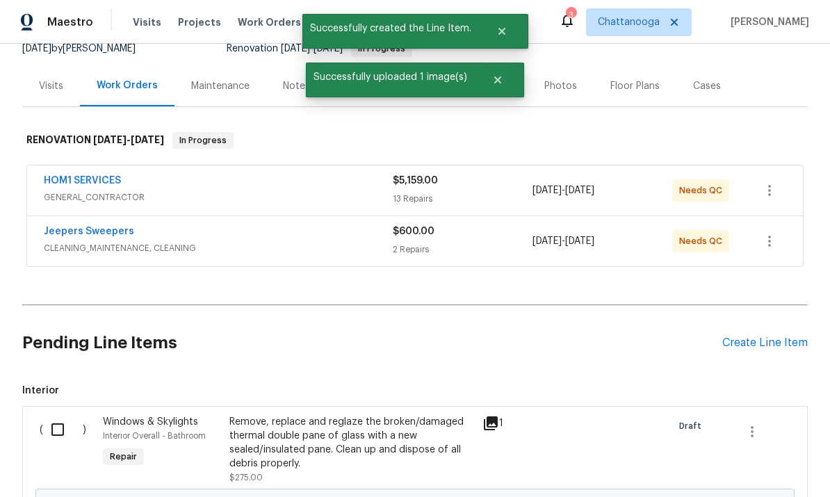
scroll to position [150, 0]
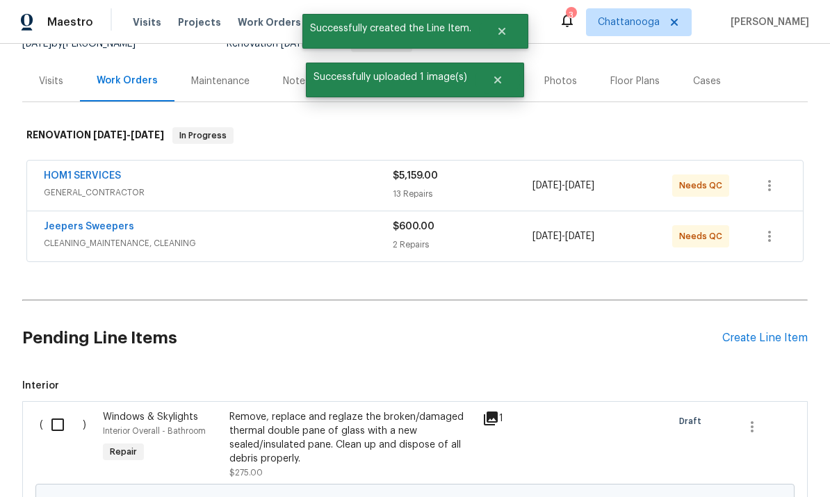
click at [58, 424] on input "checkbox" at bounding box center [63, 424] width 40 height 29
checkbox input "true"
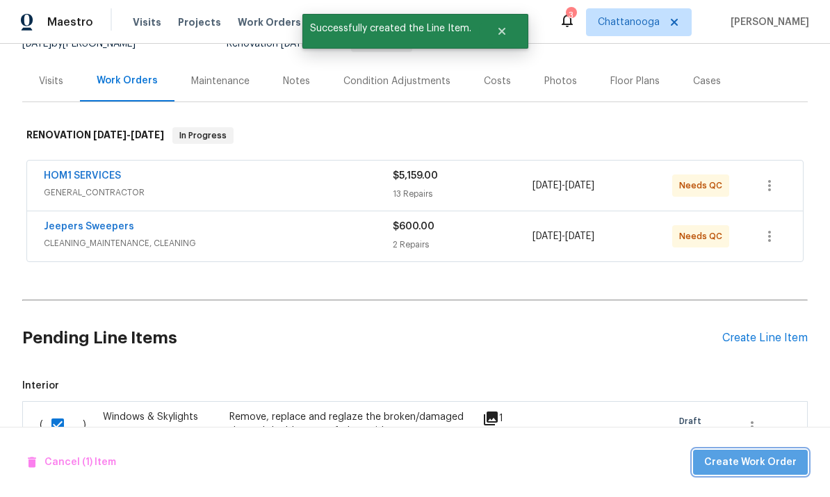
click at [771, 462] on span "Create Work Order" at bounding box center [750, 462] width 92 height 17
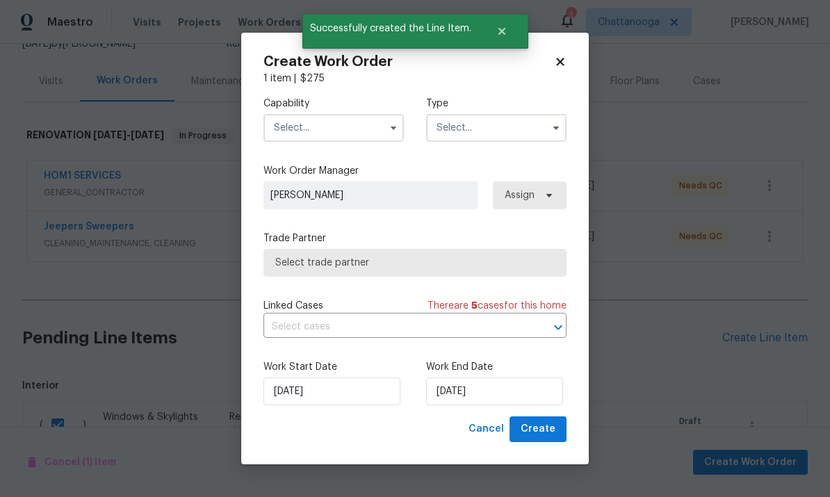
click at [310, 120] on input "text" at bounding box center [333, 128] width 140 height 28
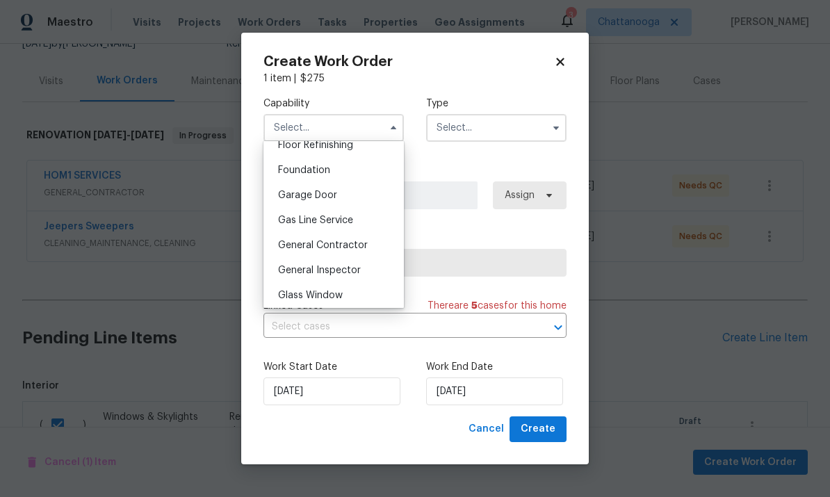
scroll to position [582, 0]
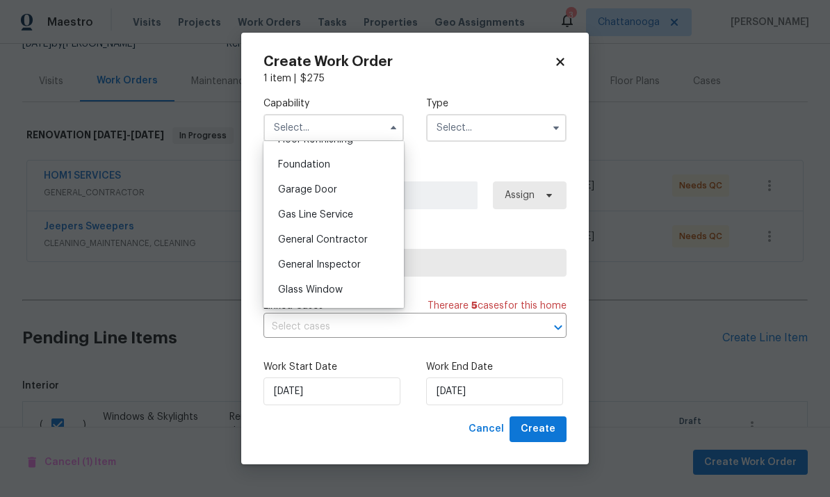
click at [304, 236] on span "General Contractor" at bounding box center [323, 240] width 90 height 10
type input "General Contractor"
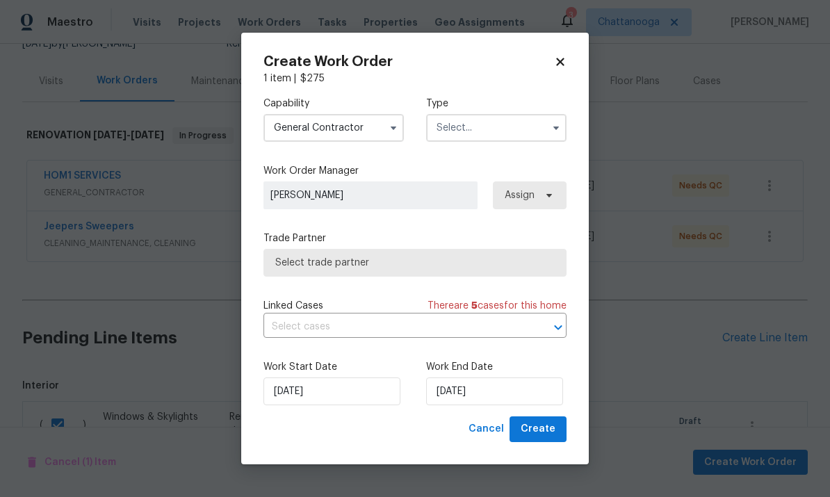
click at [525, 128] on input "text" at bounding box center [496, 128] width 140 height 28
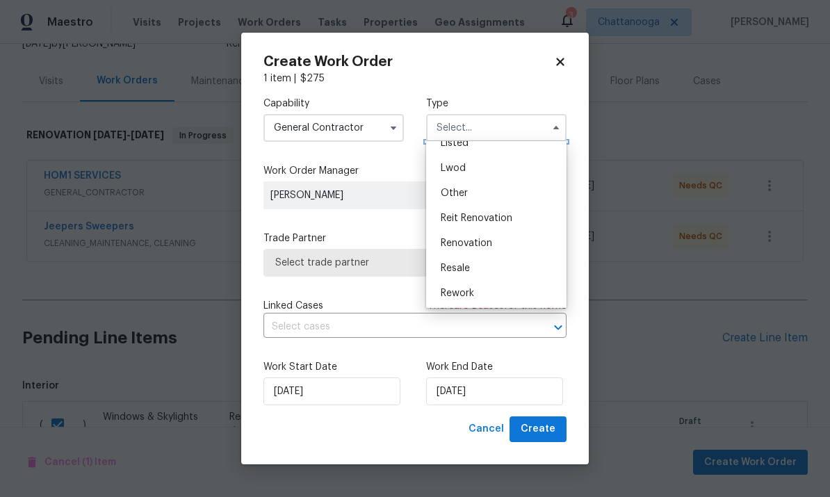
scroll to position [140, 0]
click at [497, 240] on div "Renovation" at bounding box center [495, 242] width 133 height 25
type input "Renovation"
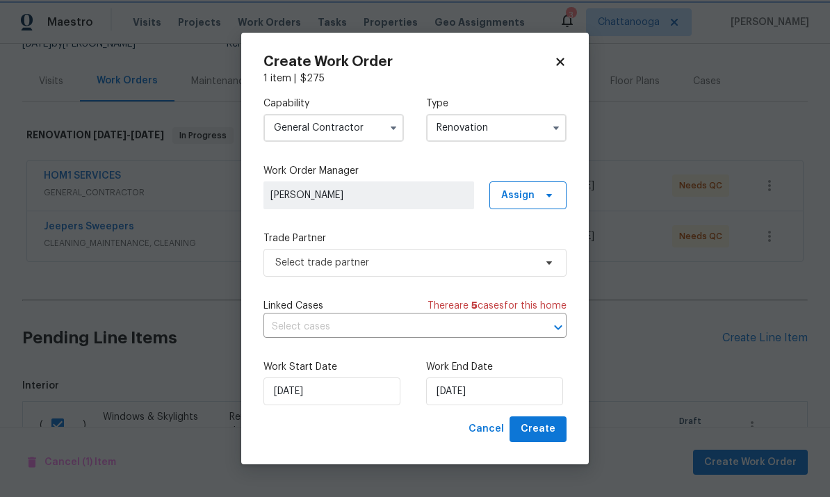
scroll to position [0, 0]
click at [536, 269] on span "Select trade partner" at bounding box center [414, 263] width 303 height 28
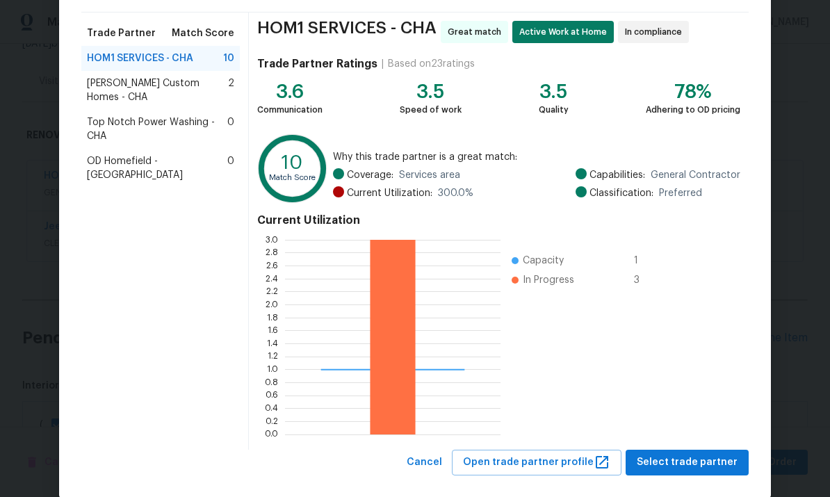
scroll to position [104, 0]
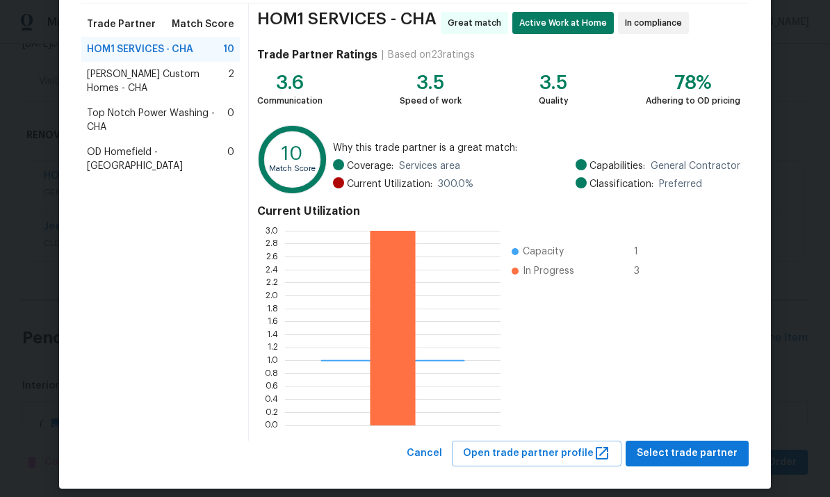
click at [107, 106] on span "Top Notch Power Washing - CHA" at bounding box center [157, 120] width 140 height 28
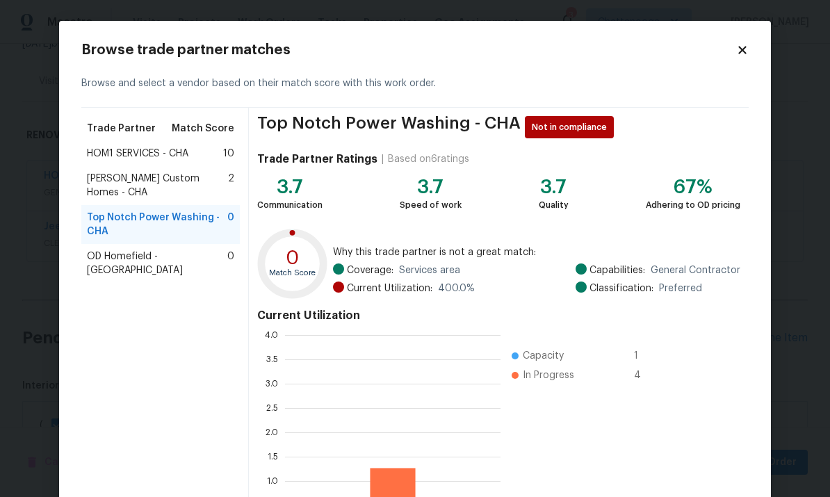
scroll to position [195, 215]
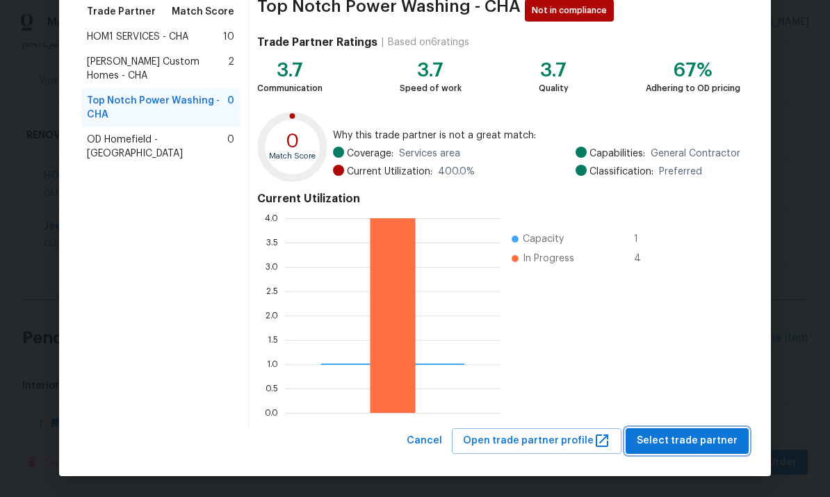
click at [724, 434] on span "Select trade partner" at bounding box center [686, 440] width 101 height 17
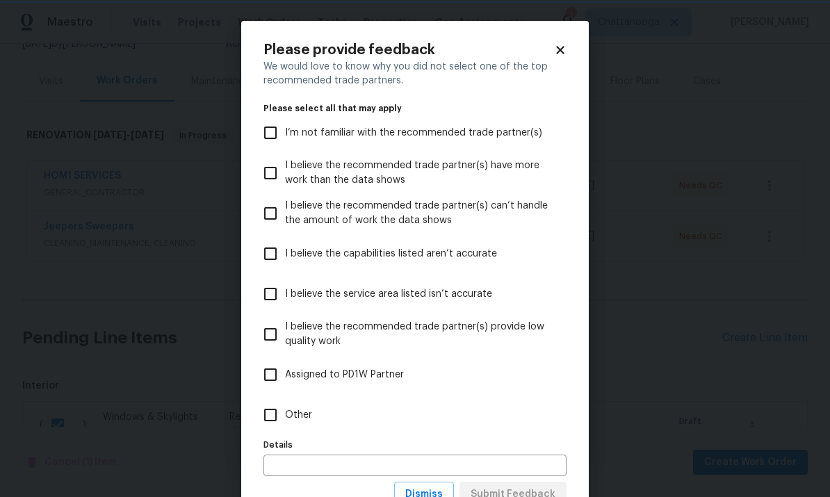
scroll to position [0, 0]
click at [270, 422] on input "Other" at bounding box center [270, 414] width 29 height 29
checkbox input "true"
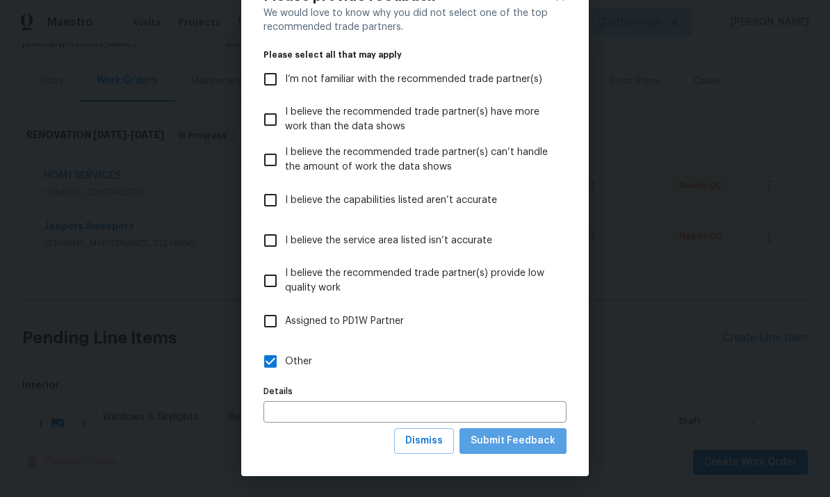
scroll to position [54, 0]
click at [536, 439] on span "Submit Feedback" at bounding box center [512, 440] width 85 height 17
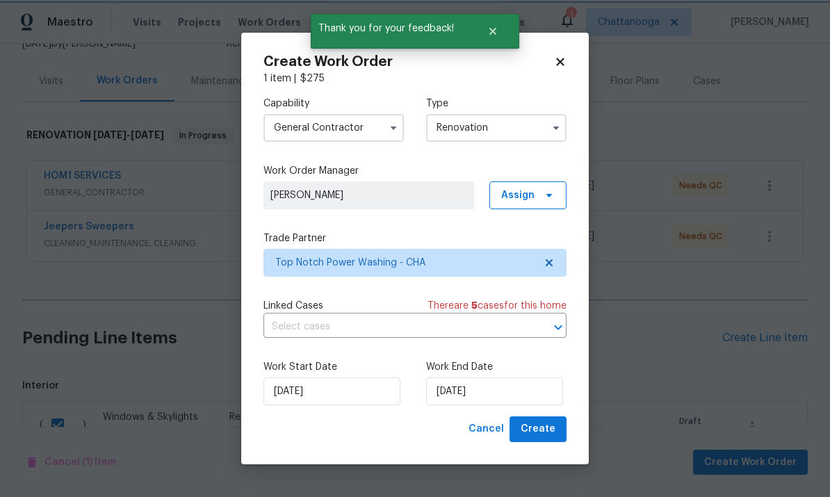
scroll to position [0, 0]
click at [522, 386] on input "[DATE]" at bounding box center [494, 391] width 137 height 28
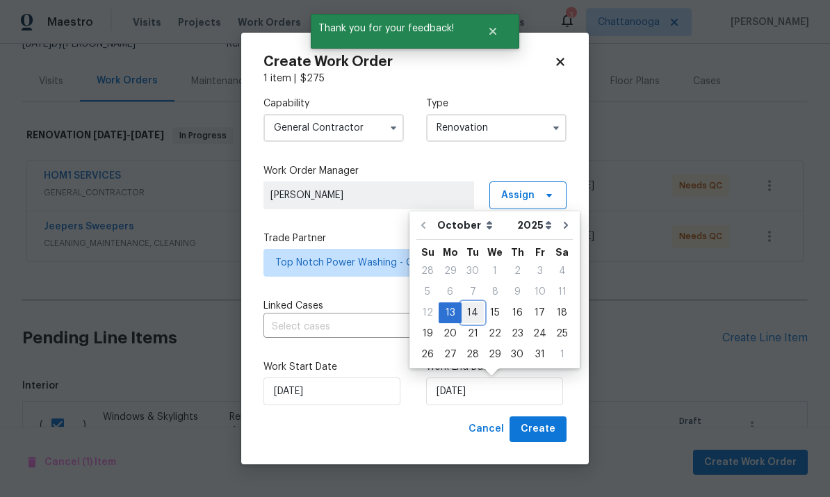
click at [469, 313] on div "14" at bounding box center [472, 312] width 22 height 19
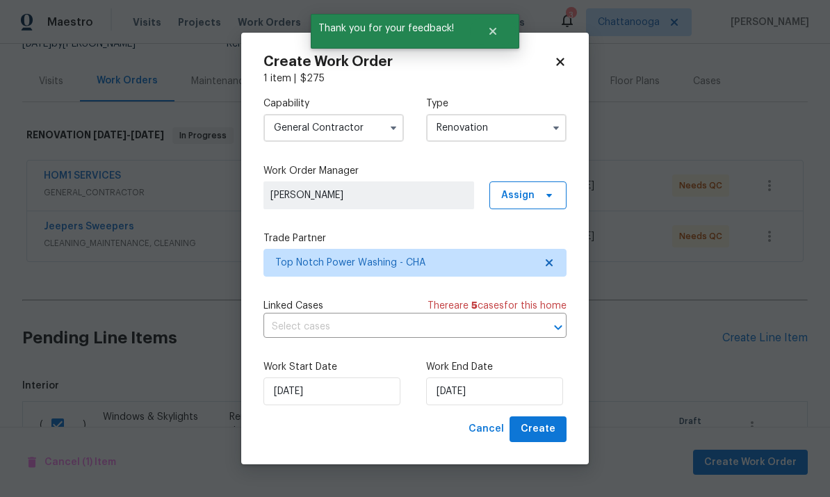
type input "[DATE]"
click at [538, 429] on span "Create" at bounding box center [537, 428] width 35 height 17
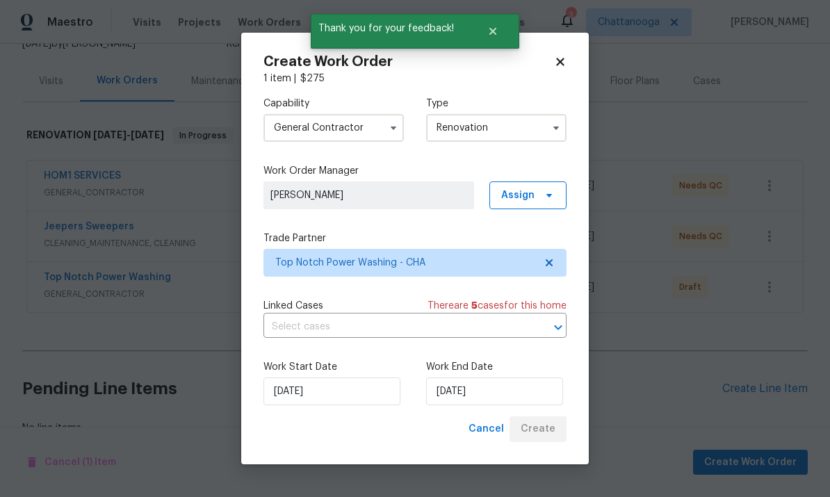
scroll to position [130, 0]
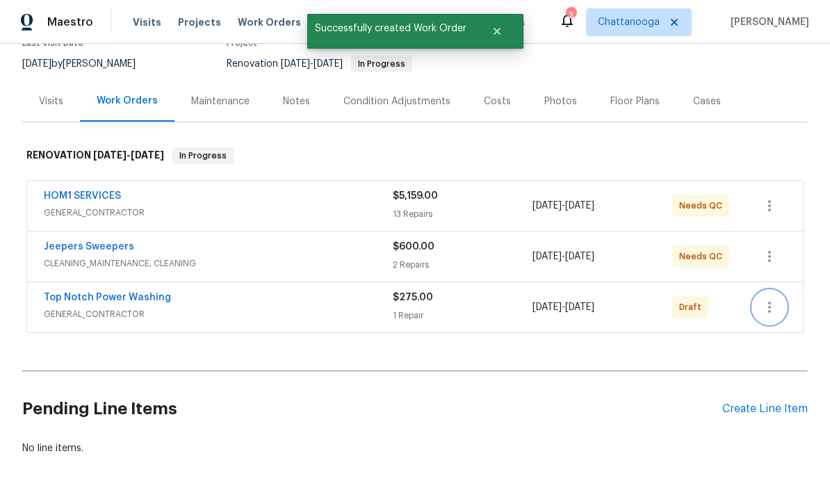
click at [772, 313] on icon "button" at bounding box center [769, 307] width 17 height 17
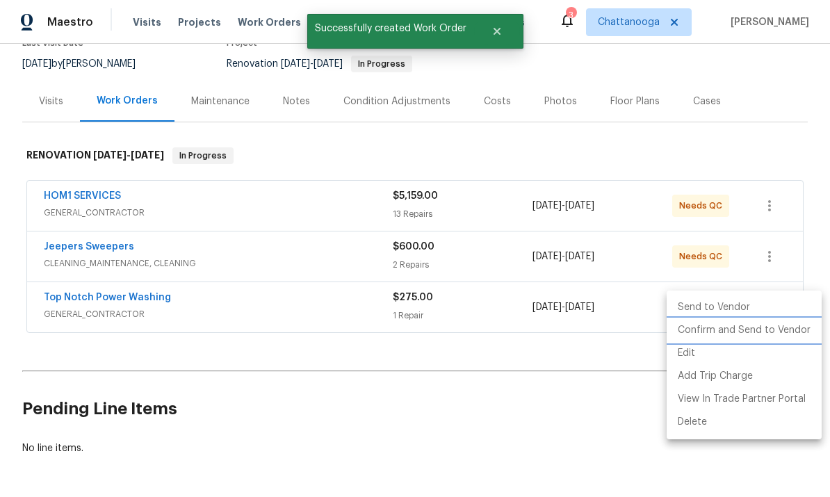
click at [774, 327] on li "Confirm and Send to Vendor" at bounding box center [743, 330] width 155 height 23
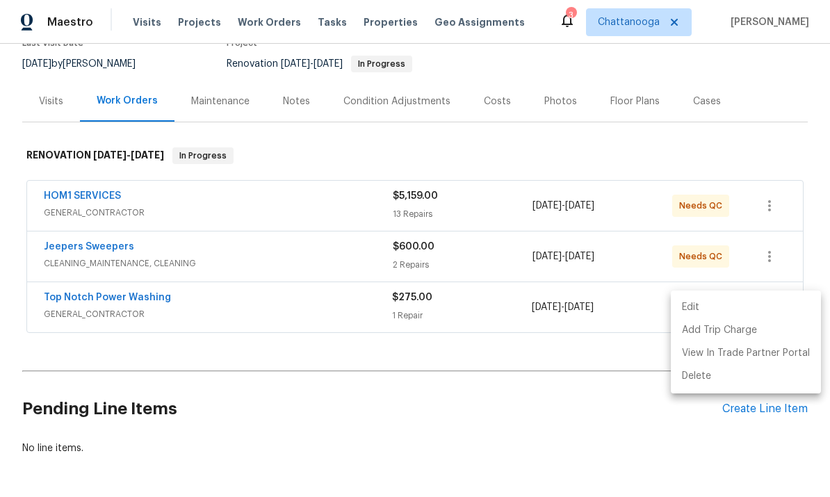
click at [138, 195] on div at bounding box center [415, 248] width 830 height 497
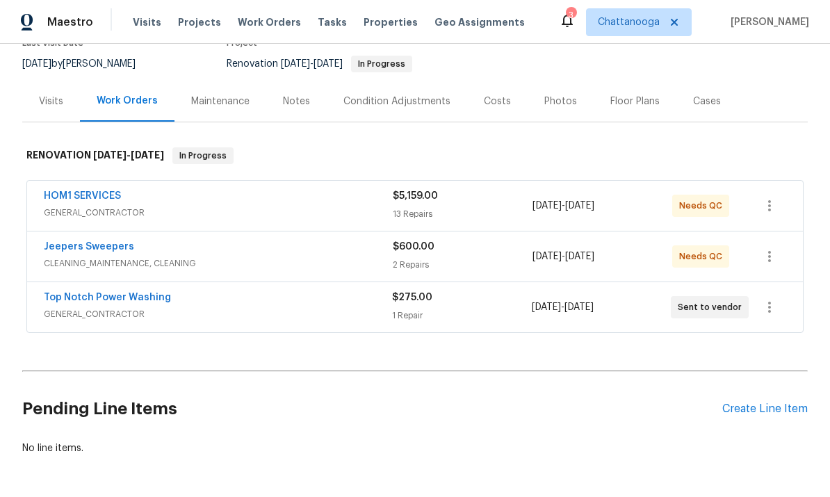
click at [80, 198] on link "HOM1 SERVICES" at bounding box center [82, 196] width 77 height 10
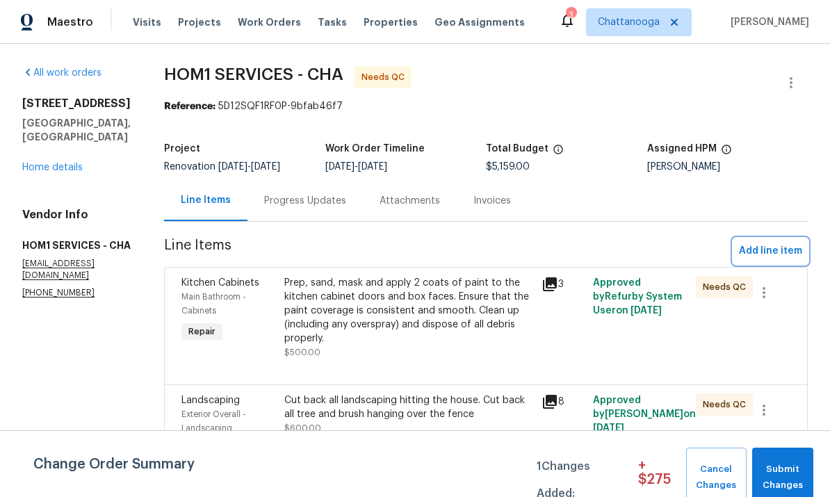
click at [782, 254] on span "Add line item" at bounding box center [770, 250] width 63 height 17
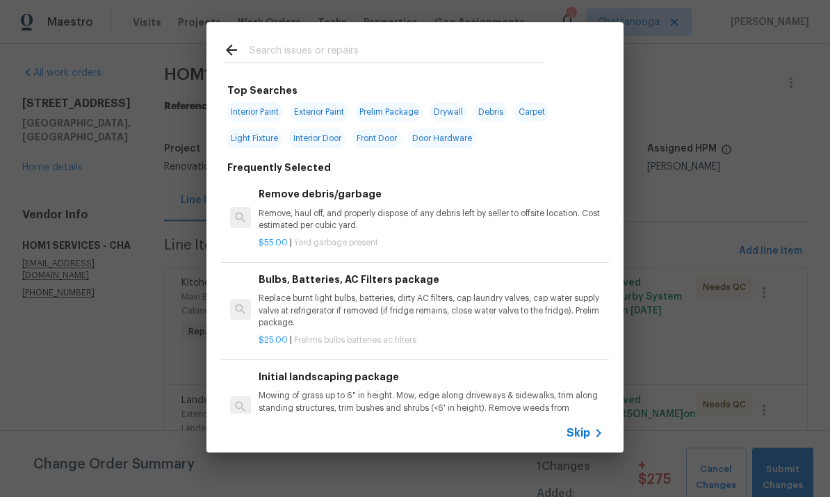
click at [258, 47] on input "text" at bounding box center [396, 52] width 295 height 21
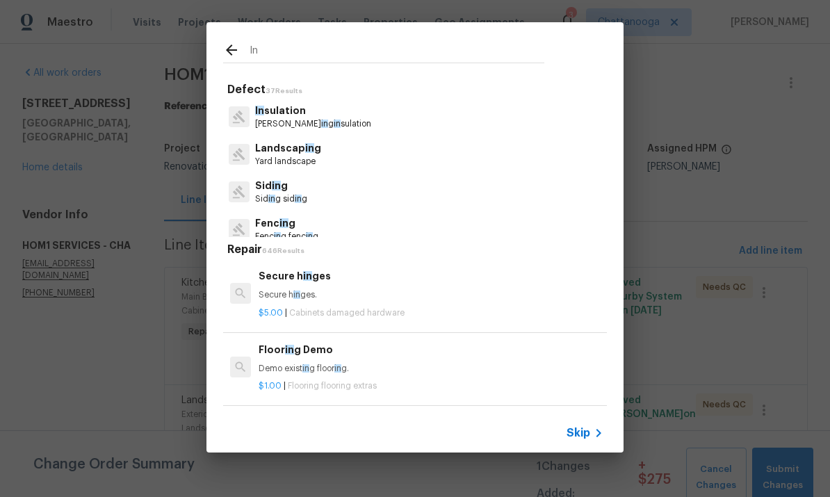
type input "Ini"
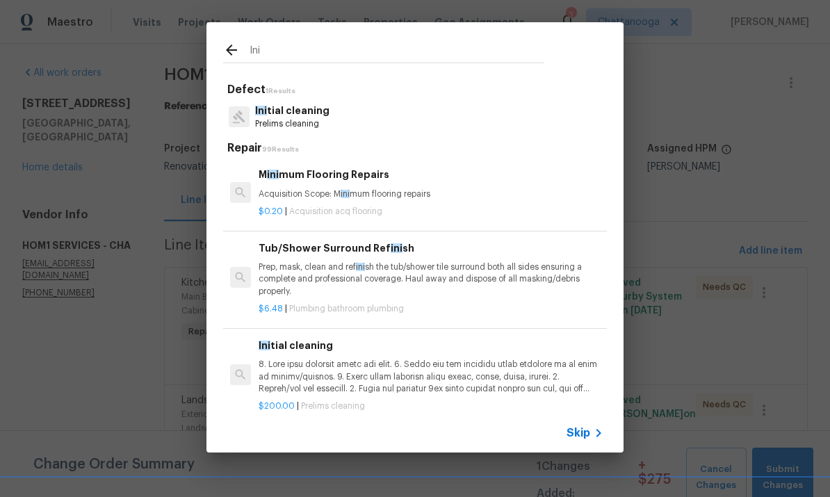
click at [280, 128] on p "Prelims cleaning" at bounding box center [292, 124] width 74 height 12
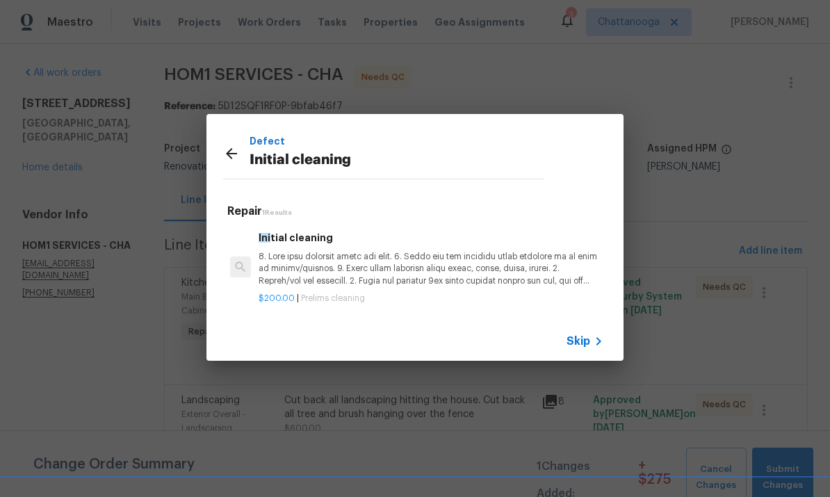
click at [350, 260] on p at bounding box center [430, 268] width 345 height 35
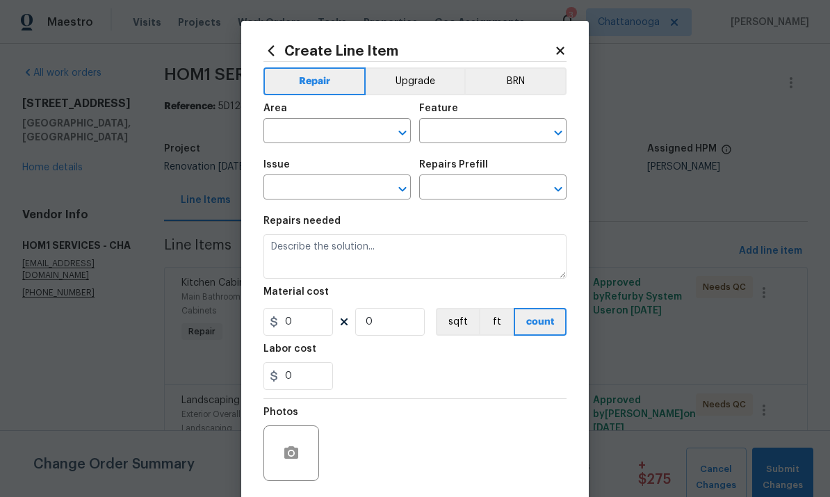
type input "Home Readiness Packages"
type input "Initial cleaning"
type input "Initial cleaning $200.00"
type textarea "1. Wipe down exterior doors and trim. 2. Clean out all exterior light fixtures …"
type input "200"
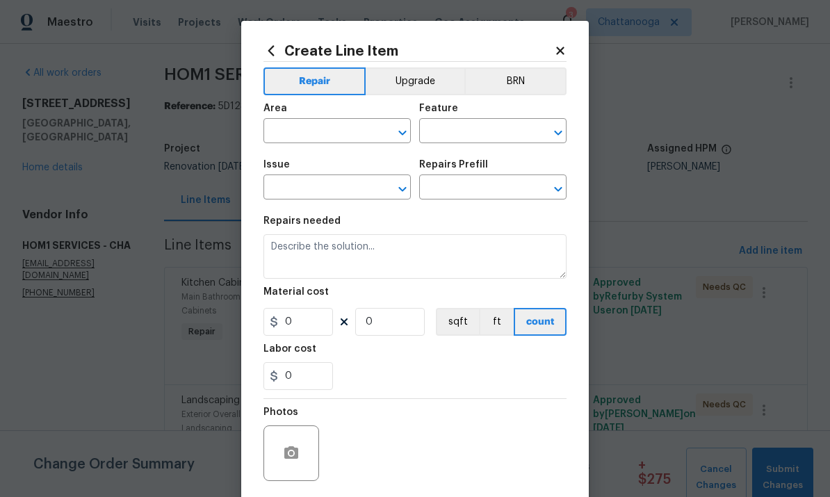
type input "1"
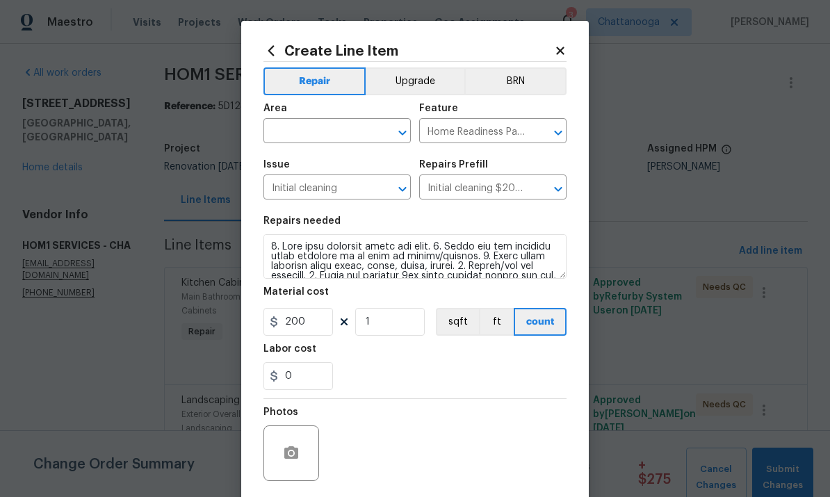
click at [319, 131] on input "text" at bounding box center [317, 133] width 108 height 22
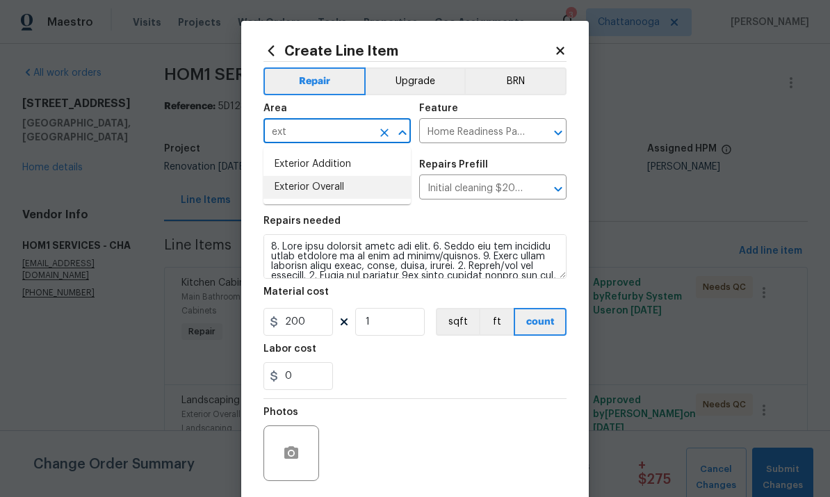
click at [297, 177] on li "Exterior Overall" at bounding box center [336, 187] width 147 height 23
type input "Exterior Overall"
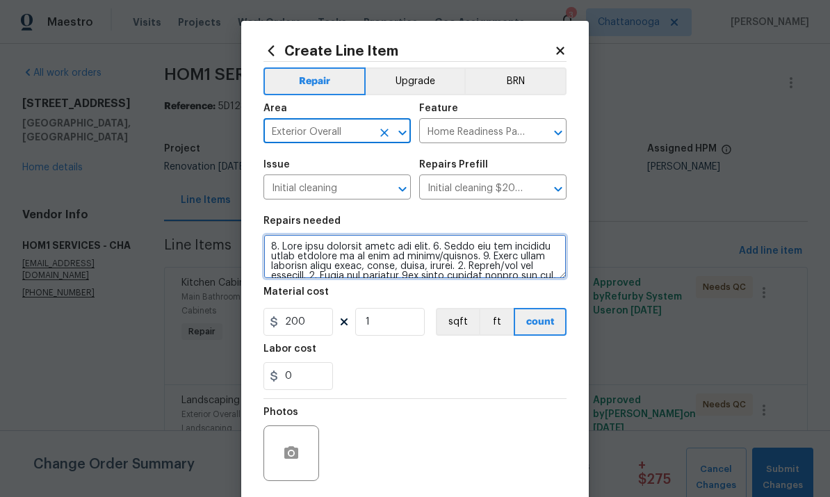
click at [311, 258] on textarea at bounding box center [414, 256] width 303 height 44
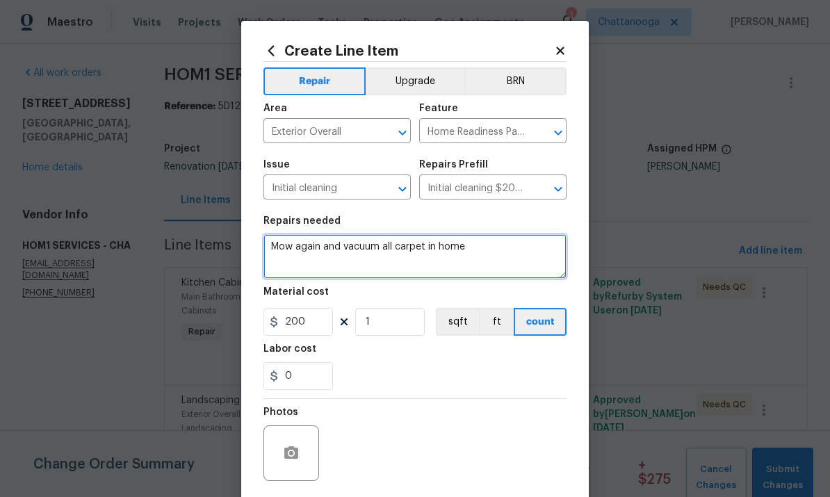
type textarea "Mow again and vacuum all carpet in home"
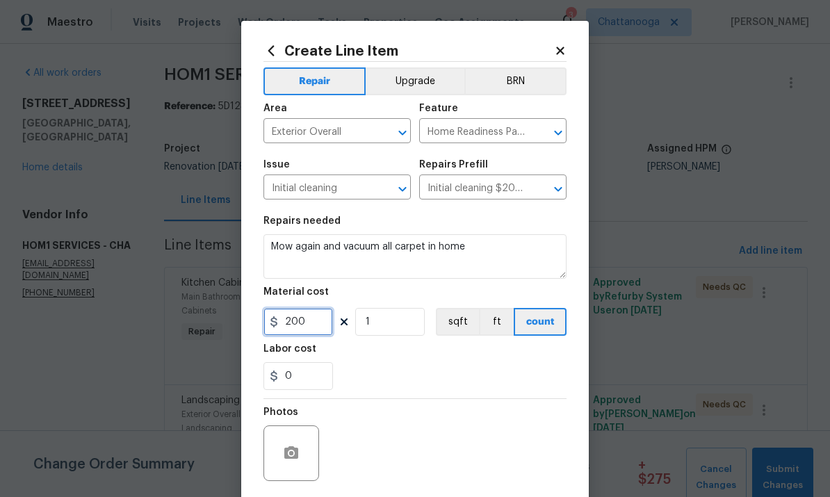
click at [314, 329] on input "200" at bounding box center [297, 322] width 69 height 28
type input "75"
click at [513, 388] on div "0" at bounding box center [414, 376] width 303 height 28
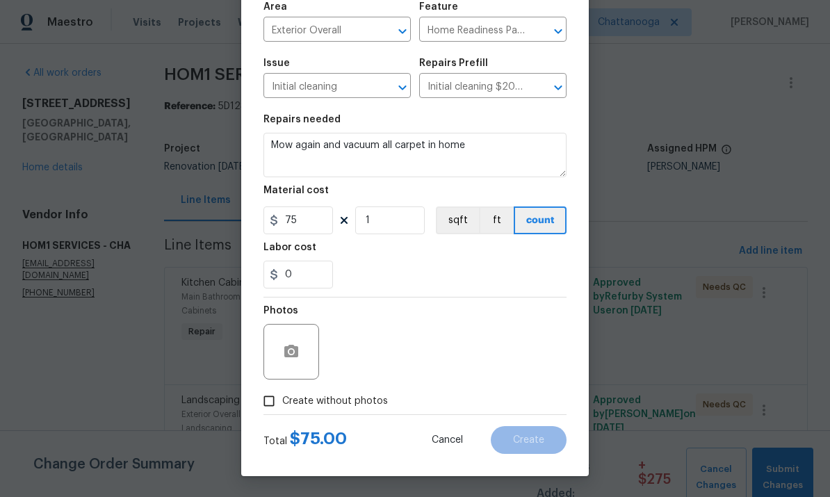
scroll to position [104, 0]
click at [267, 405] on input "Create without photos" at bounding box center [269, 401] width 26 height 26
checkbox input "true"
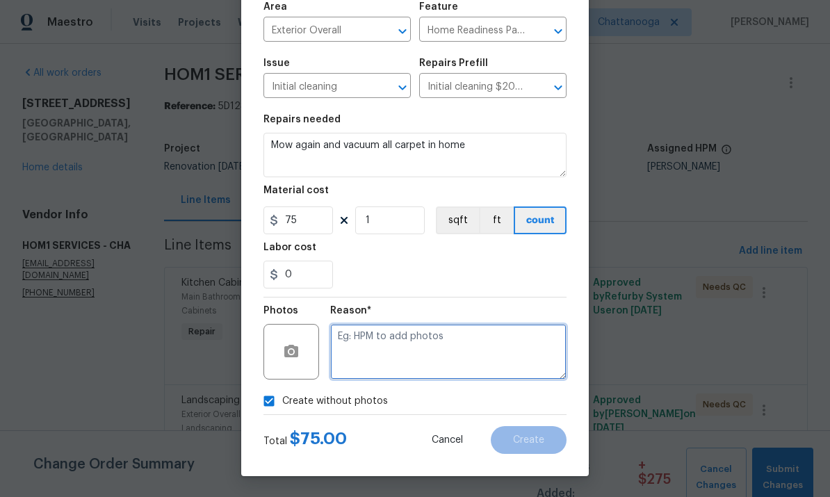
click at [523, 345] on textarea at bounding box center [448, 352] width 236 height 56
type textarea "."
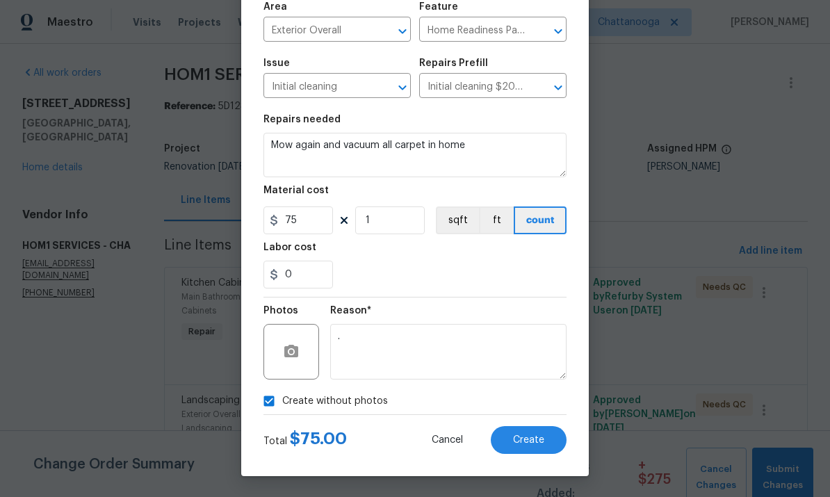
click at [525, 280] on div "0" at bounding box center [414, 275] width 303 height 28
click at [538, 426] on button "Create" at bounding box center [529, 440] width 76 height 28
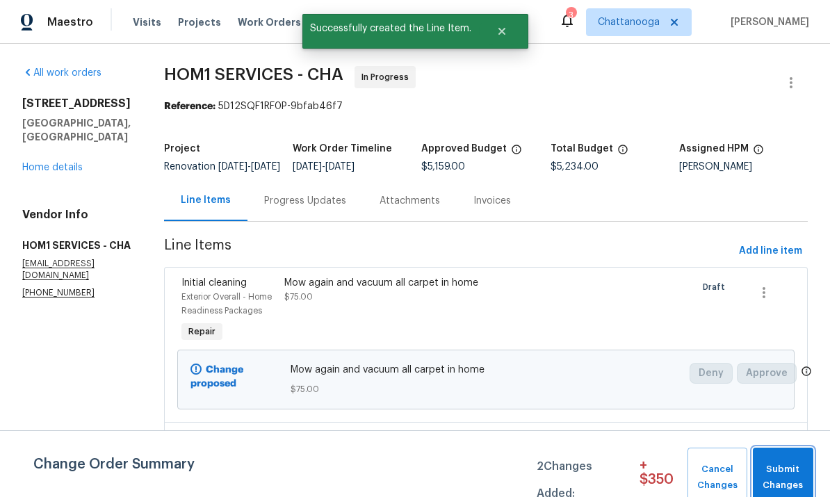
click at [785, 468] on span "Submit Changes" at bounding box center [782, 477] width 47 height 32
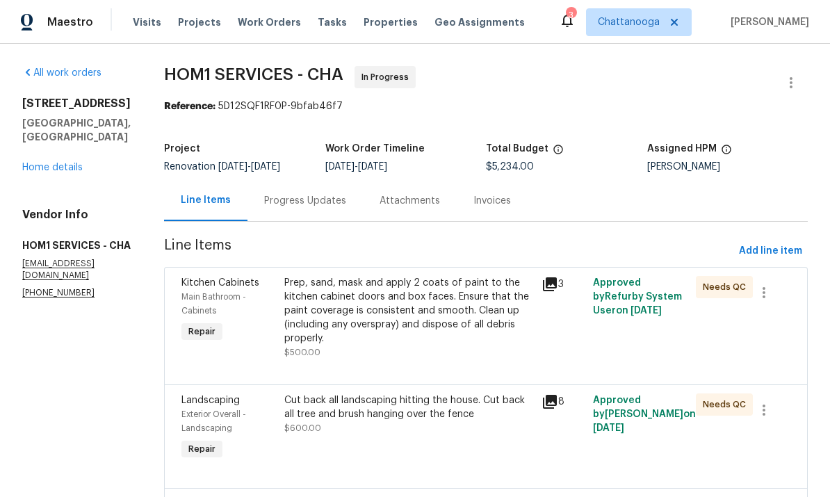
click at [46, 172] on link "Home details" at bounding box center [52, 168] width 60 height 10
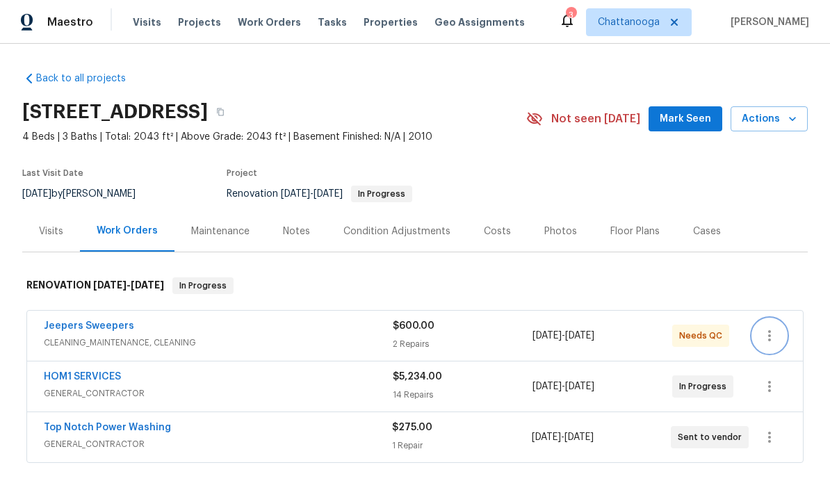
click at [766, 343] on icon "button" at bounding box center [769, 335] width 17 height 17
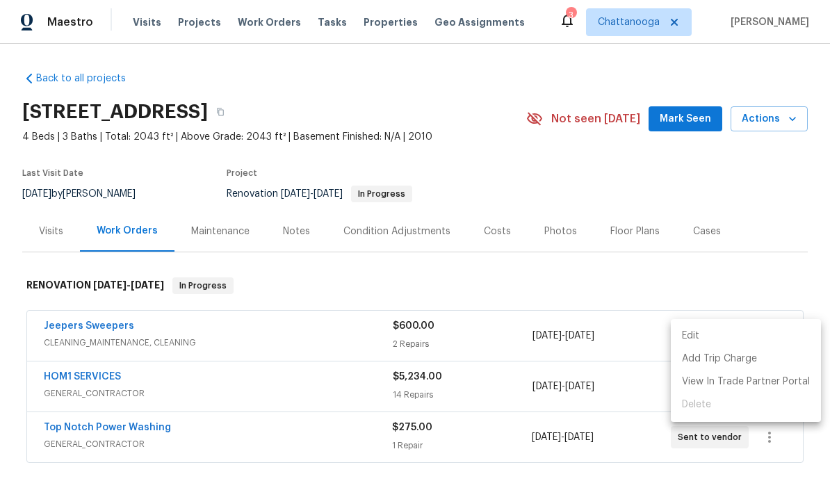
click at [804, 272] on div at bounding box center [415, 248] width 830 height 497
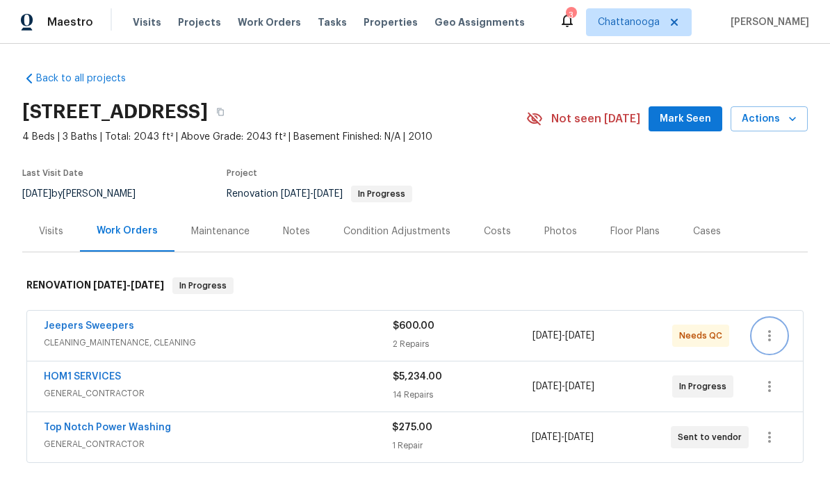
click at [764, 335] on icon "button" at bounding box center [769, 335] width 17 height 17
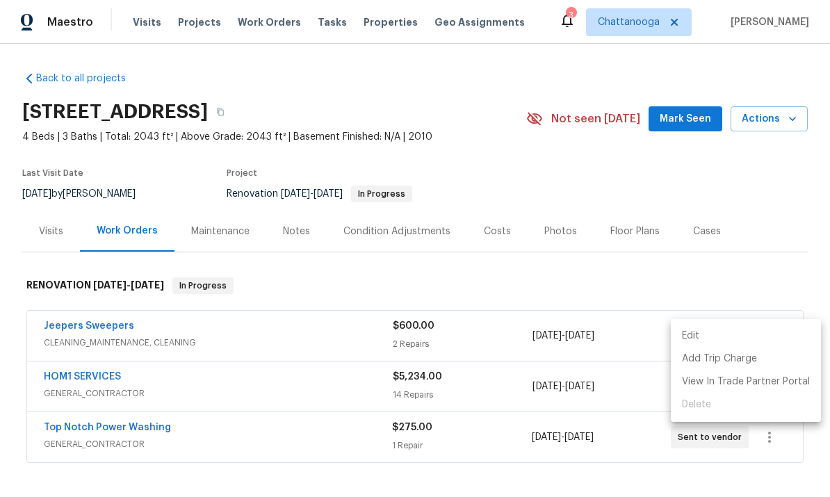
click at [789, 280] on div at bounding box center [415, 248] width 830 height 497
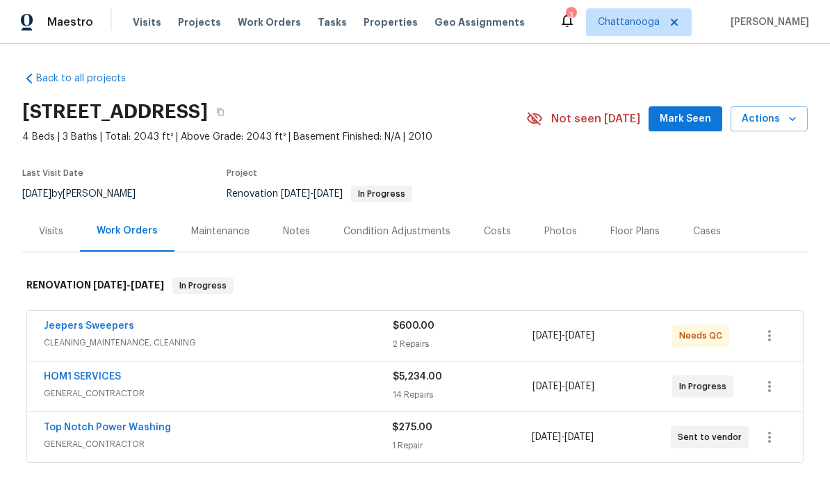
click at [91, 332] on span "Jeepers Sweepers" at bounding box center [89, 326] width 90 height 14
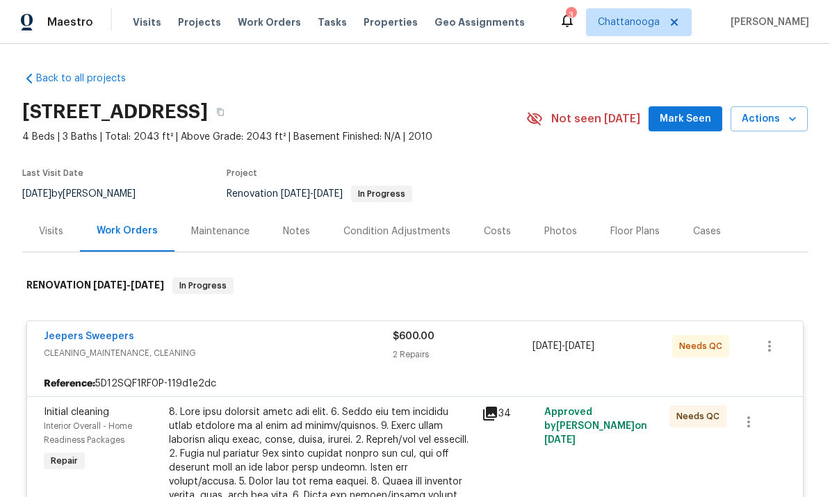
scroll to position [52, 0]
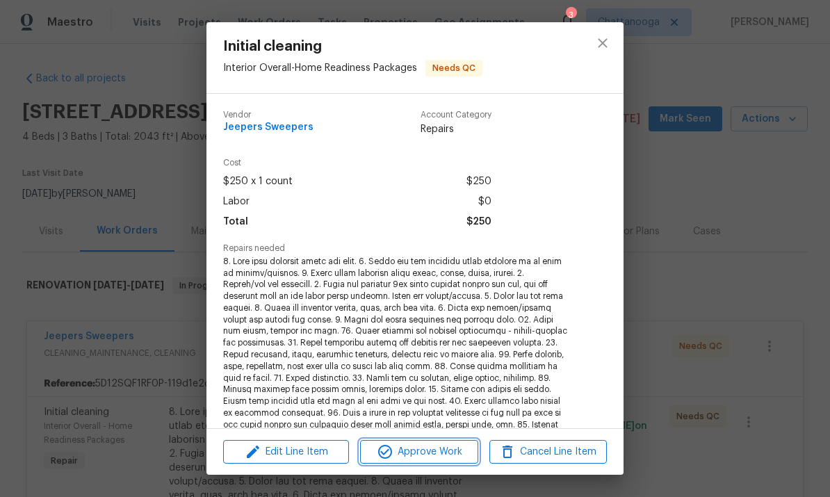
click at [388, 459] on icon "button" at bounding box center [385, 451] width 17 height 17
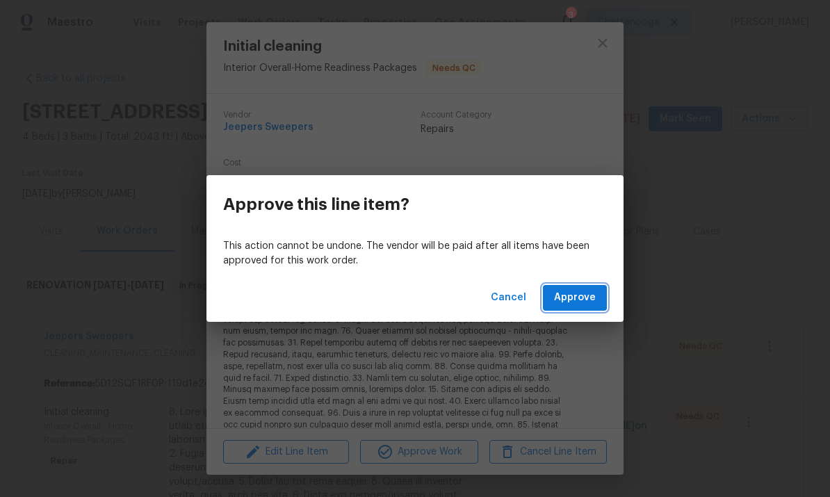
click at [564, 298] on span "Approve" at bounding box center [575, 297] width 42 height 17
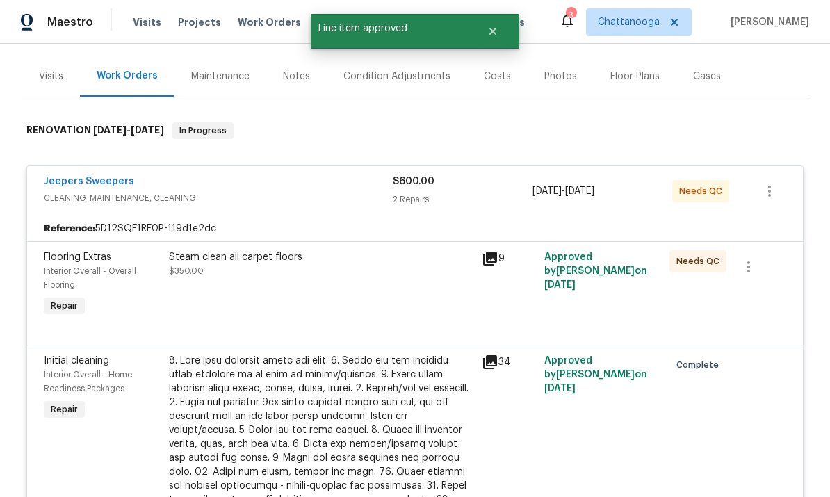
scroll to position [158, 0]
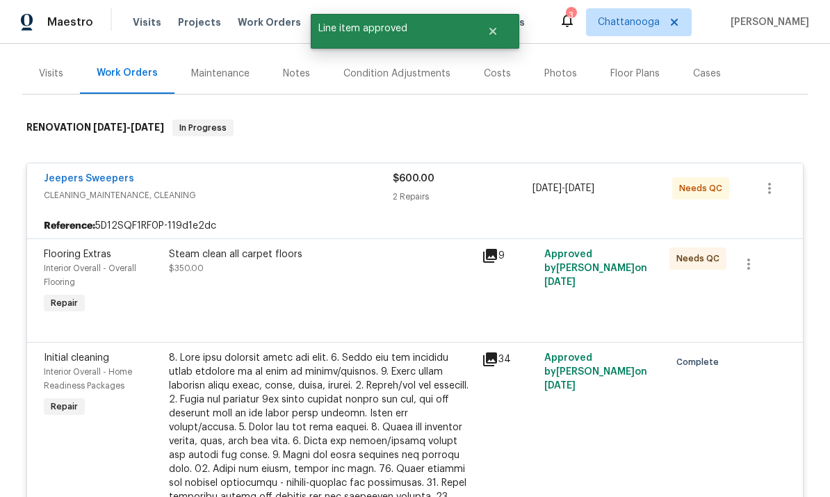
click at [245, 247] on div "Steam clean all carpet floors" at bounding box center [321, 254] width 304 height 14
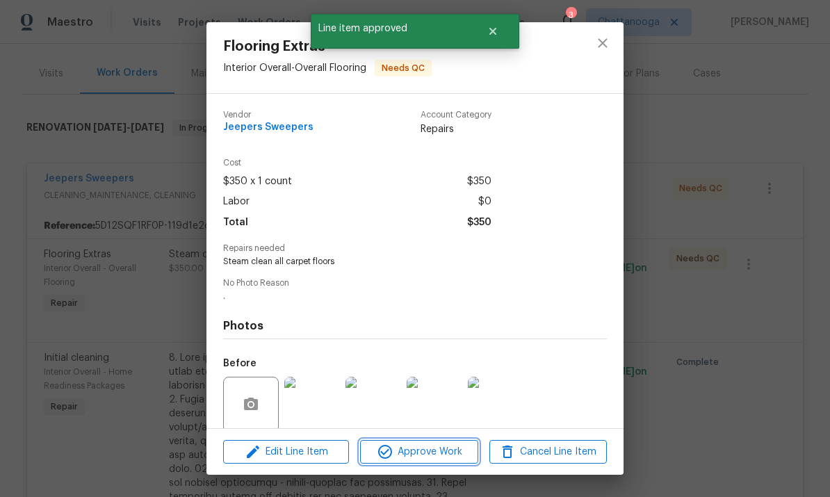
click at [416, 446] on span "Approve Work" at bounding box center [418, 451] width 109 height 17
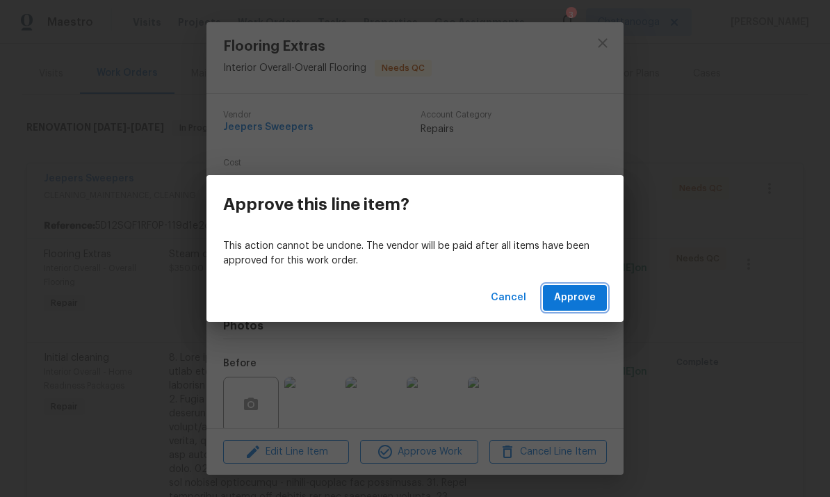
click at [559, 300] on span "Approve" at bounding box center [575, 297] width 42 height 17
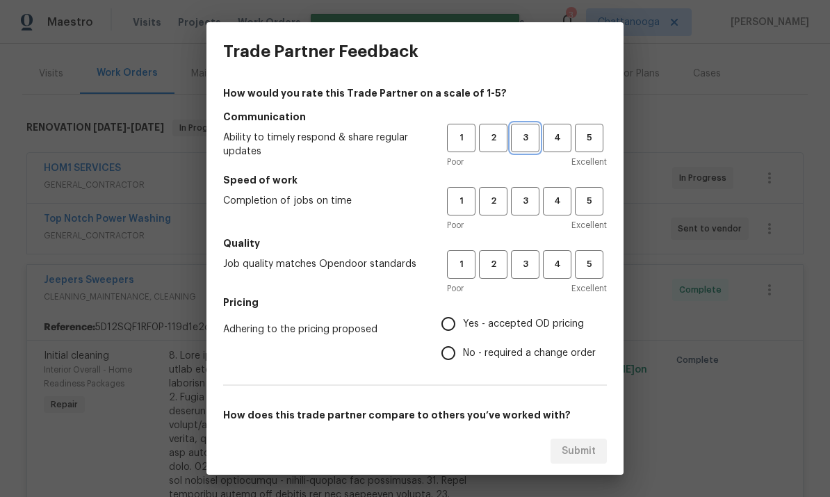
click at [521, 126] on button "3" at bounding box center [525, 138] width 28 height 28
click at [525, 197] on span "3" at bounding box center [525, 201] width 26 height 16
click at [522, 266] on span "3" at bounding box center [525, 264] width 26 height 16
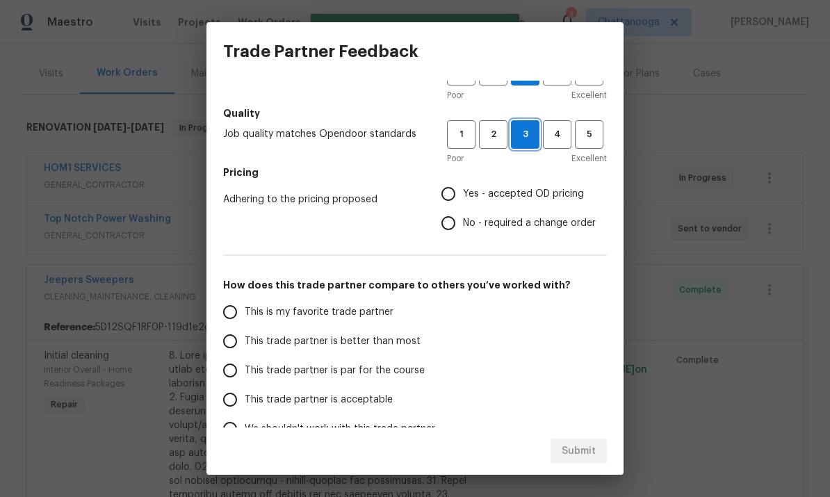
scroll to position [134, 0]
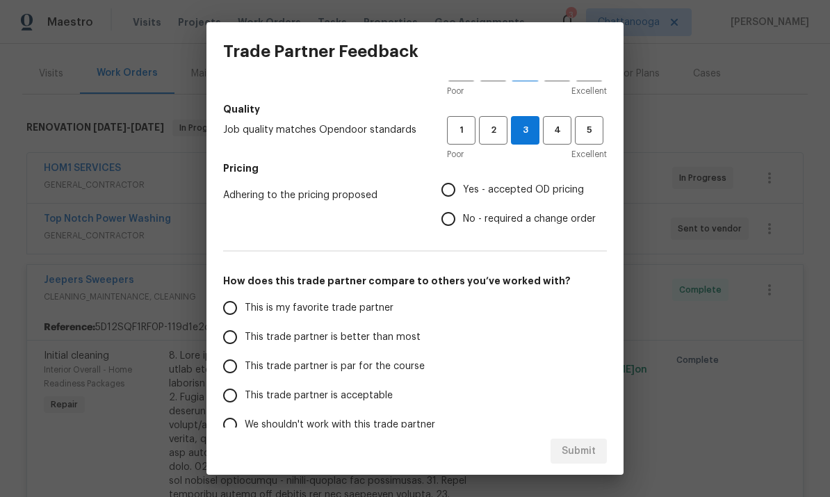
click at [538, 195] on span "Yes - accepted OD pricing" at bounding box center [523, 190] width 121 height 15
click at [463, 195] on input "Yes - accepted OD pricing" at bounding box center [448, 189] width 29 height 29
radio input "true"
click at [240, 342] on input "This trade partner is better than most" at bounding box center [229, 336] width 29 height 29
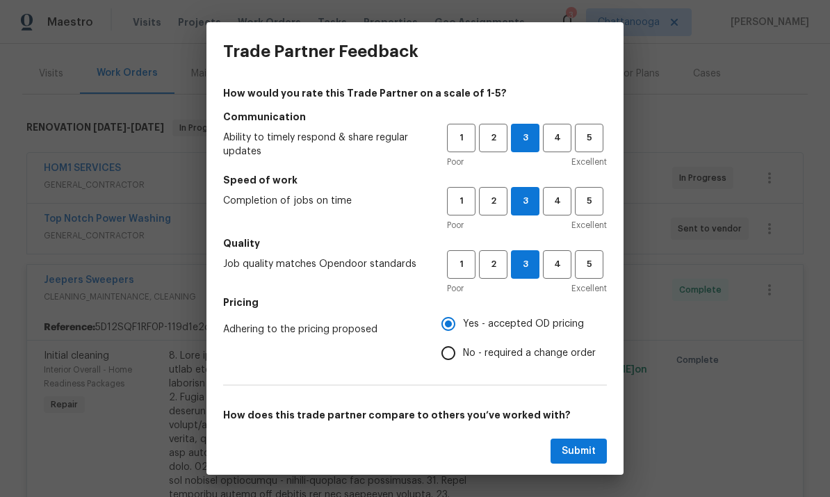
scroll to position [0, 0]
click at [555, 263] on span "4" at bounding box center [557, 264] width 26 height 16
radio input "true"
click at [561, 199] on span "4" at bounding box center [557, 201] width 26 height 16
click at [519, 202] on span "3" at bounding box center [525, 201] width 26 height 16
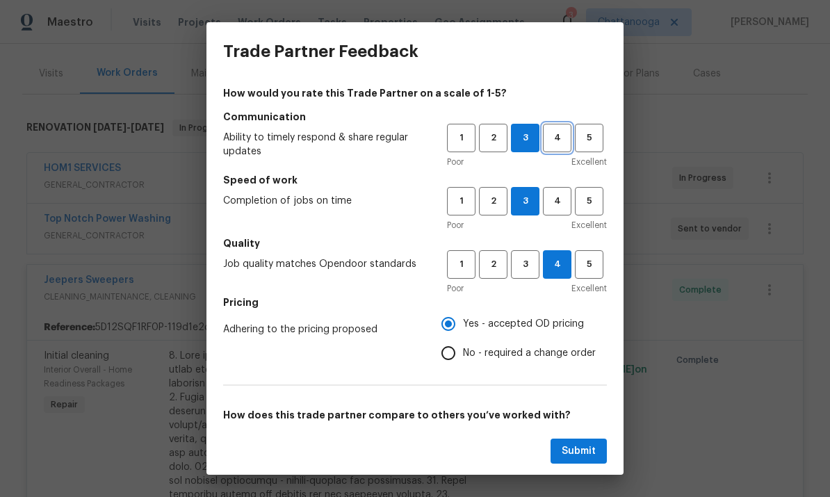
click at [557, 136] on span "4" at bounding box center [557, 138] width 26 height 16
click at [591, 449] on span "Submit" at bounding box center [578, 451] width 34 height 17
radio input "false"
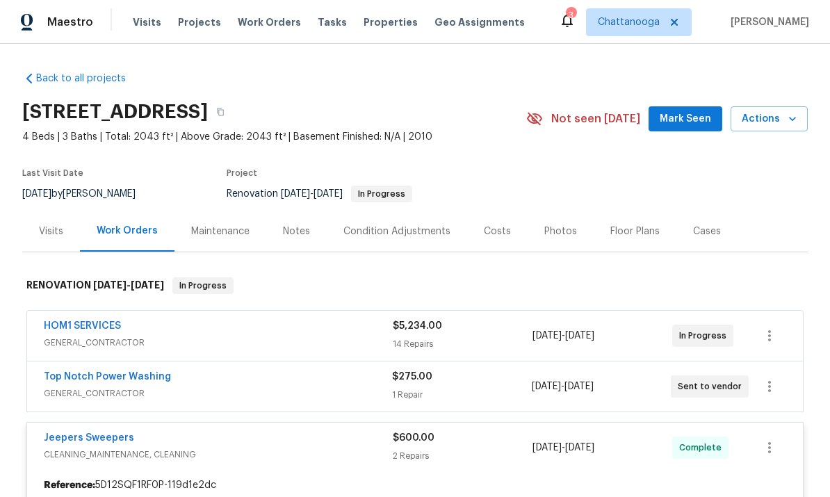
click at [363, 28] on span "Properties" at bounding box center [390, 22] width 54 height 14
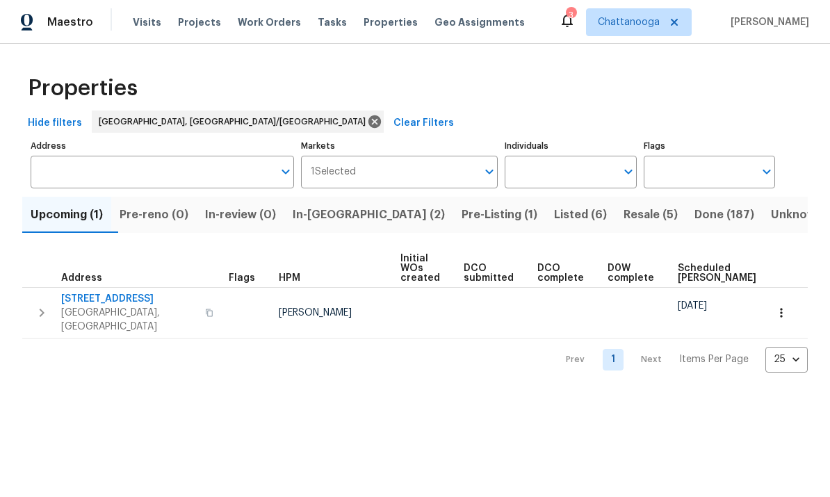
click at [348, 226] on button "In-[GEOGRAPHIC_DATA] (2)" at bounding box center [368, 215] width 169 height 36
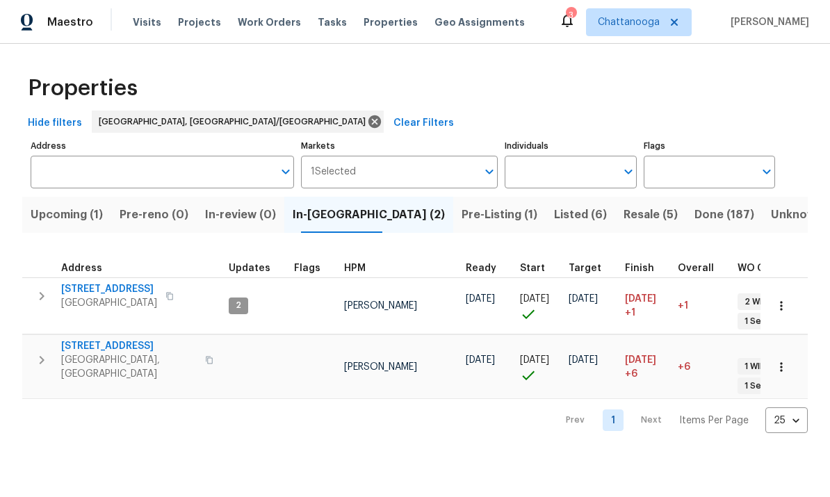
click at [554, 218] on span "Listed (6)" at bounding box center [580, 214] width 53 height 19
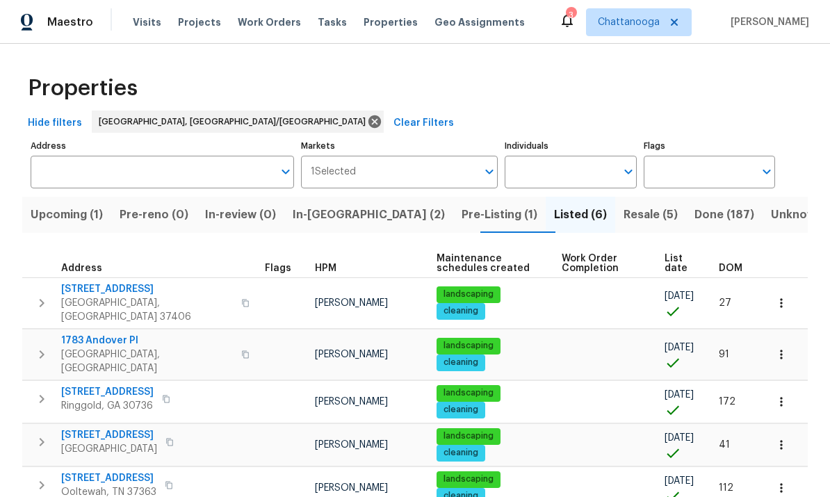
click at [623, 217] on span "Resale (5)" at bounding box center [650, 214] width 54 height 19
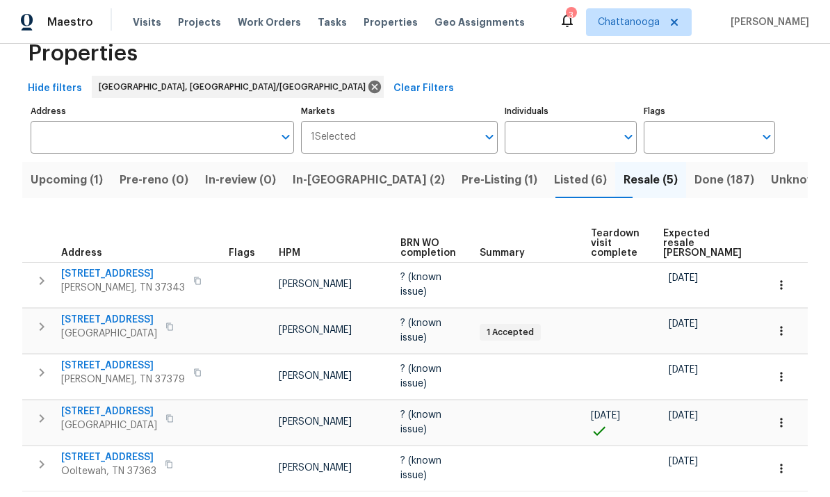
scroll to position [34, 0]
click at [554, 189] on span "Listed (6)" at bounding box center [580, 180] width 53 height 19
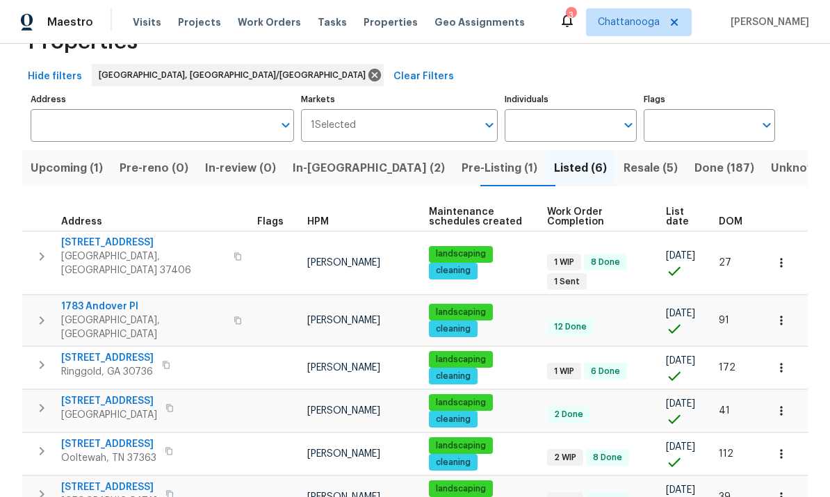
scroll to position [52, 0]
